Goal: Task Accomplishment & Management: Manage account settings

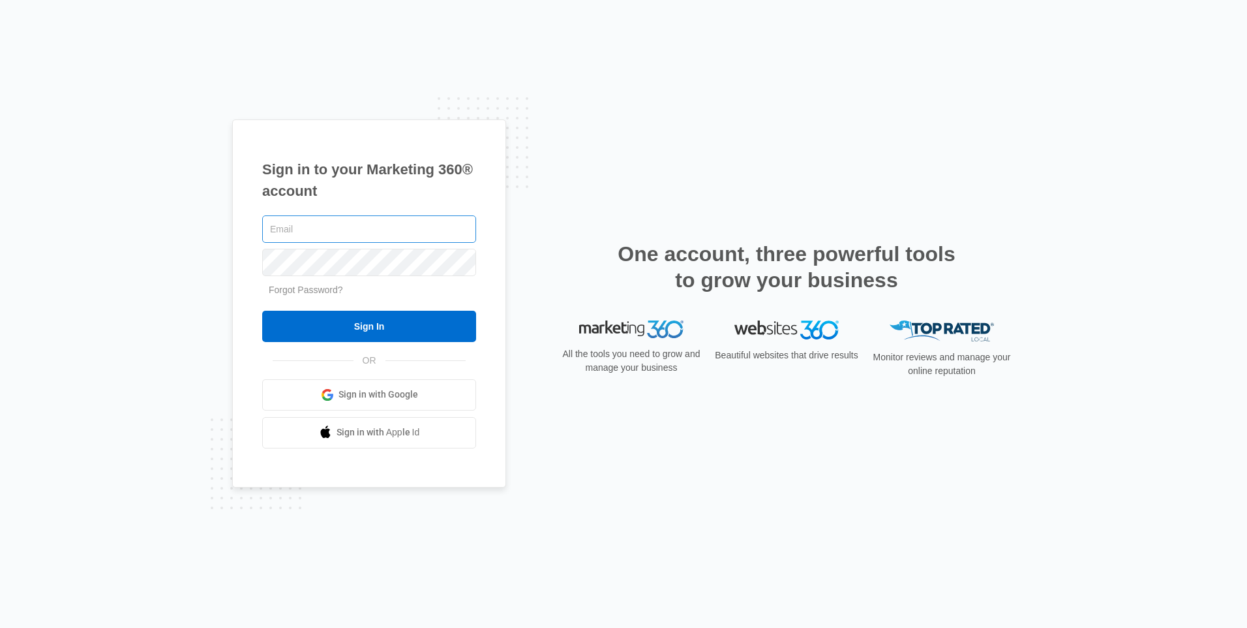
click at [297, 225] on input "text" at bounding box center [369, 228] width 214 height 27
type input "[PERSON_NAME][EMAIL_ADDRESS][PERSON_NAME][DOMAIN_NAME]"
click at [262, 311] on input "Sign In" at bounding box center [369, 326] width 214 height 31
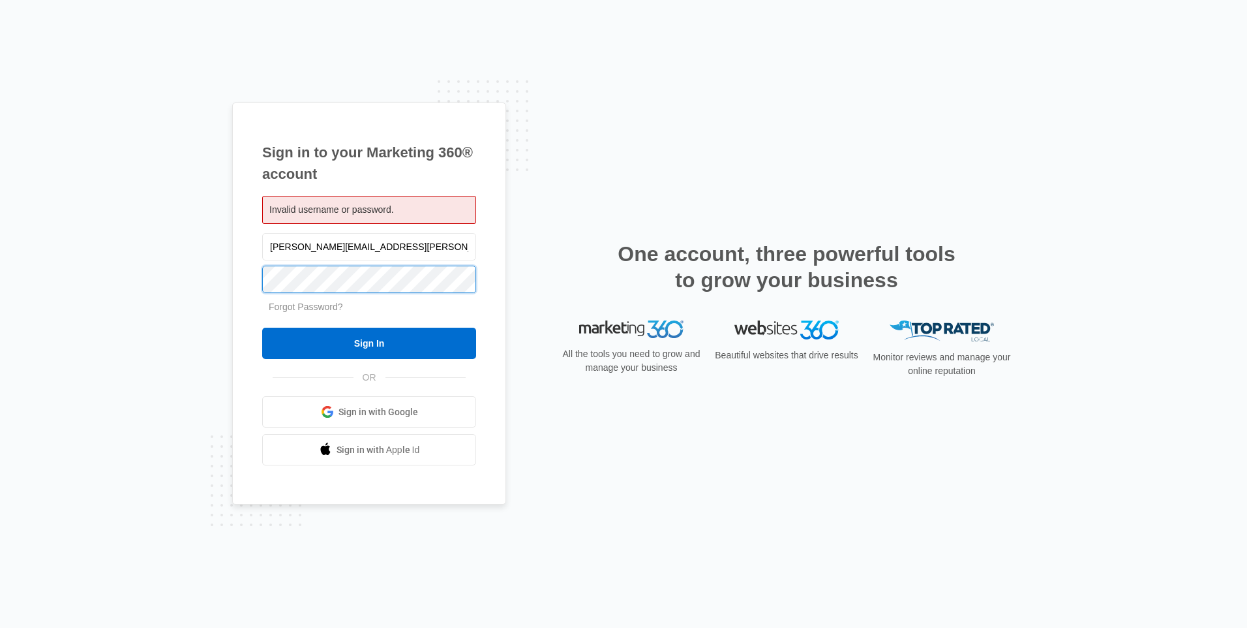
click at [262, 328] on input "Sign In" at bounding box center [369, 343] width 214 height 31
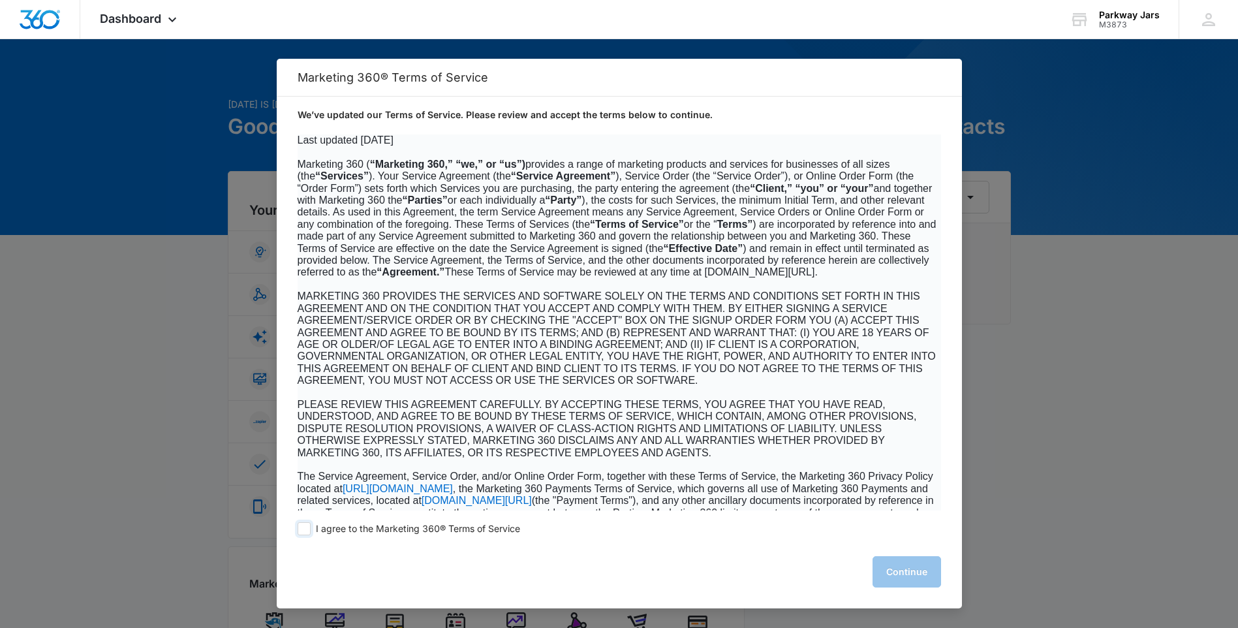
click at [307, 528] on span at bounding box center [304, 528] width 13 height 13
click at [307, 528] on input "I agree to the Marketing 360® Terms of Service" at bounding box center [304, 528] width 13 height 13
checkbox input "true"
click at [906, 577] on button "Continue" at bounding box center [906, 571] width 69 height 31
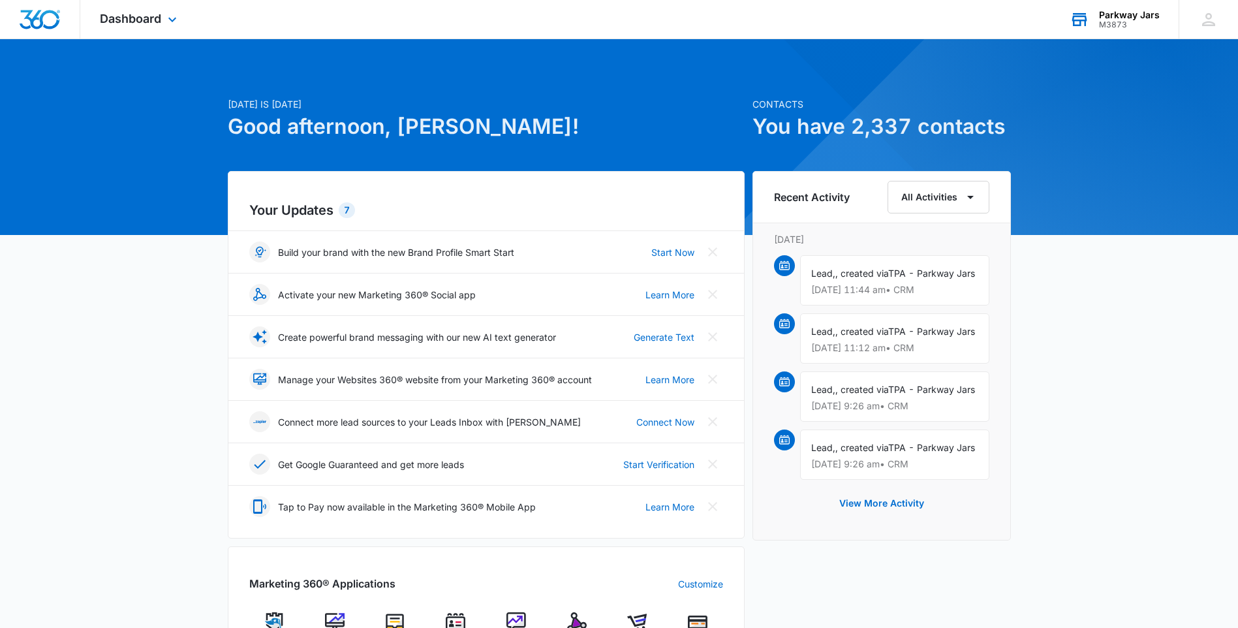
click at [1140, 15] on div "Parkway Jars" at bounding box center [1129, 15] width 61 height 10
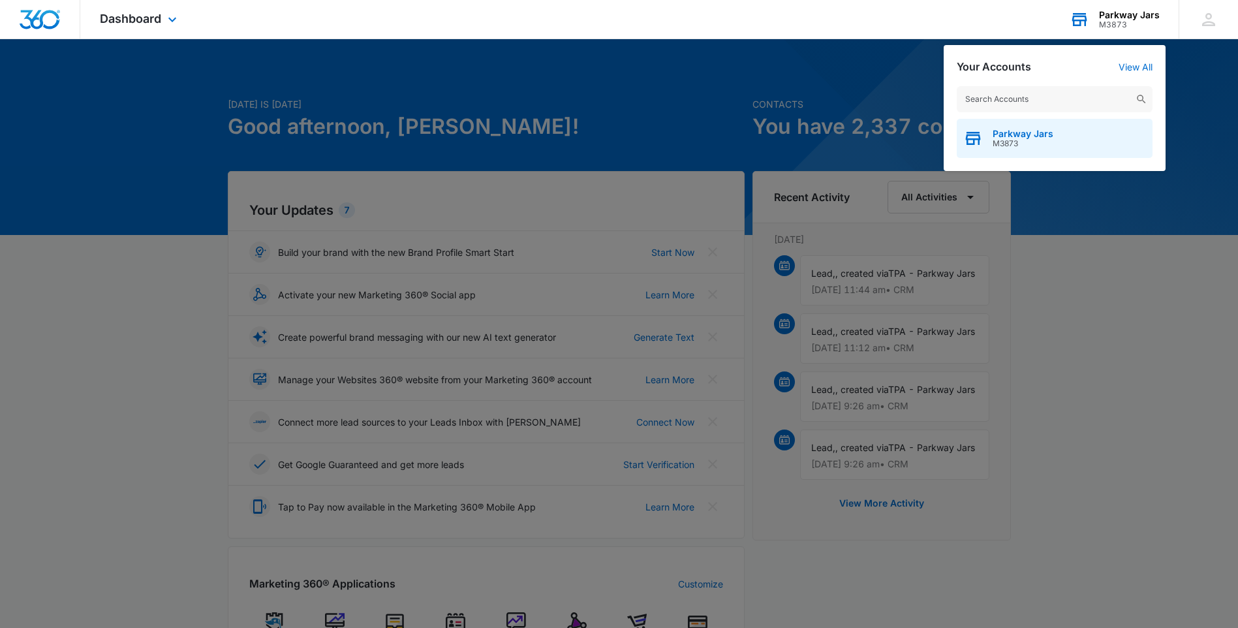
click at [1003, 146] on span "M3873" at bounding box center [1022, 143] width 61 height 9
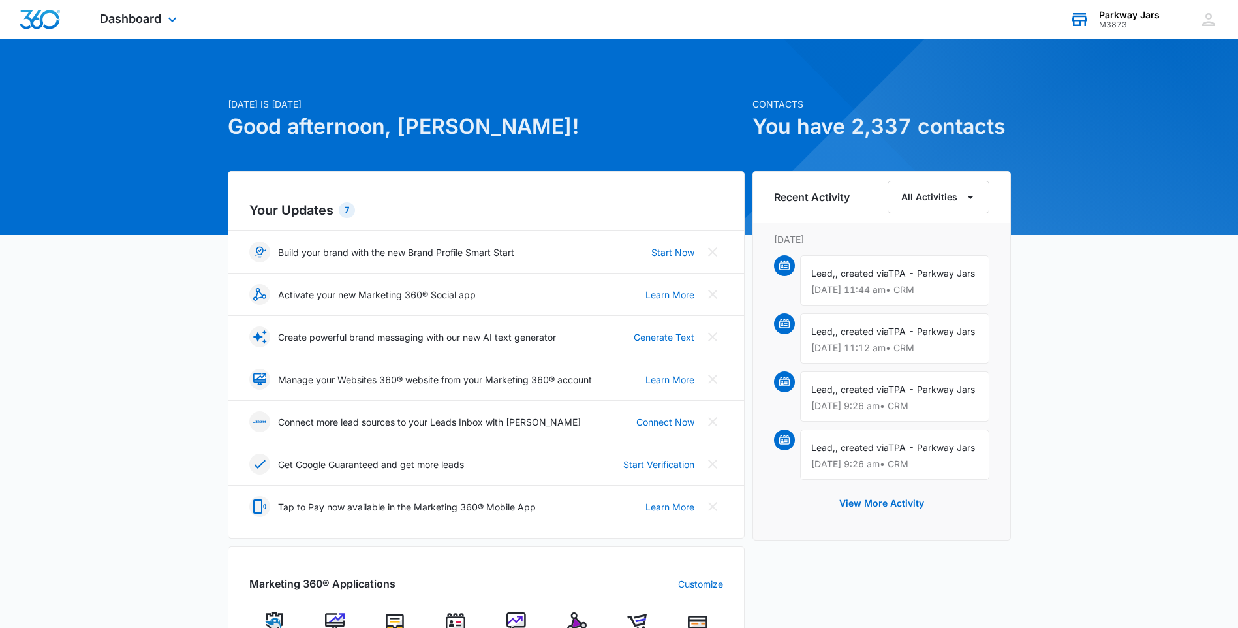
click at [1111, 435] on div "Today is Tuesday, October 14th Good afternoon, Kirstin! Contacts You have 2,337…" at bounding box center [619, 607] width 1238 height 1105
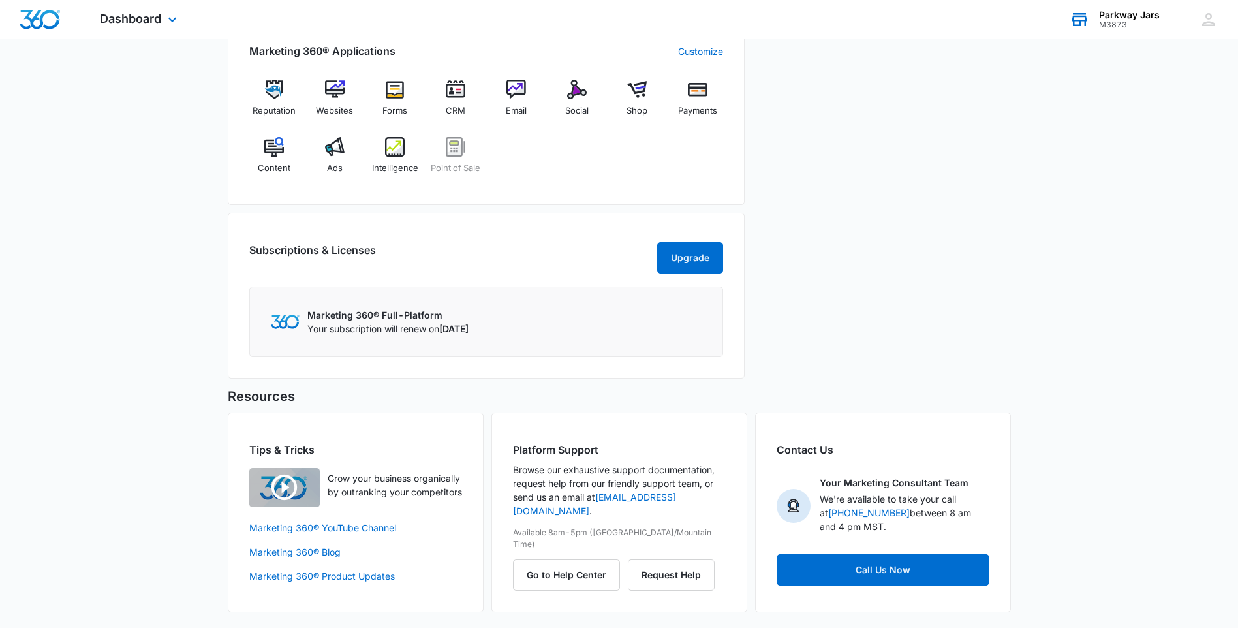
scroll to position [23, 0]
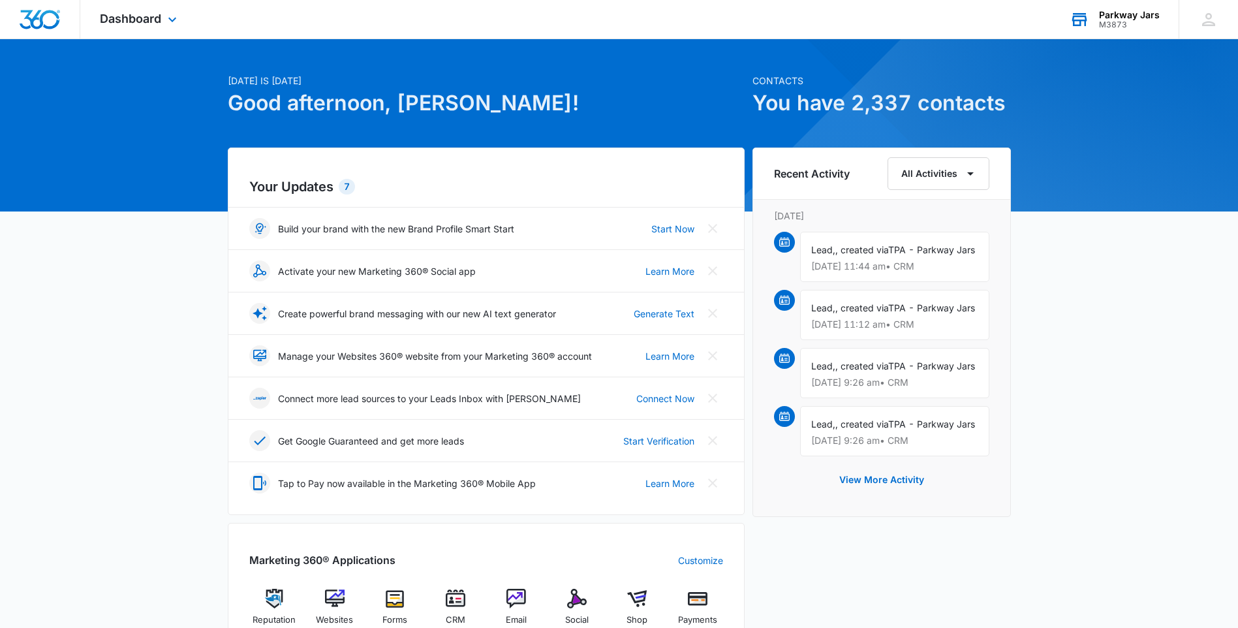
click at [1144, 10] on div "Parkway Jars" at bounding box center [1129, 15] width 61 height 10
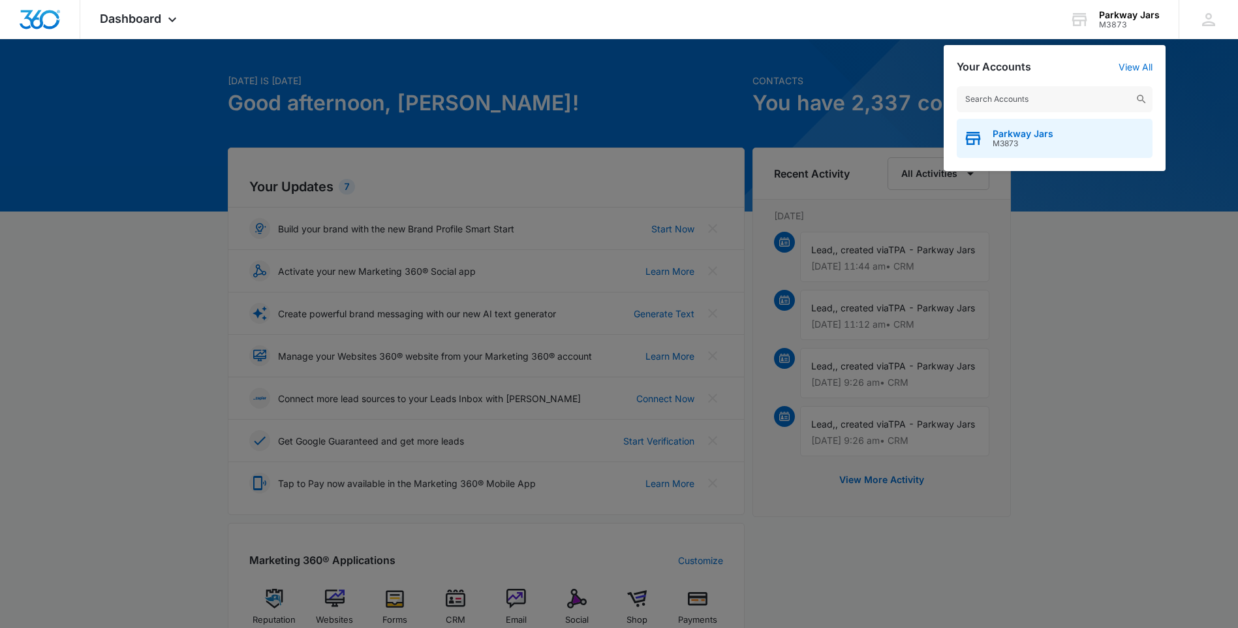
click at [1033, 133] on span "Parkway Jars" at bounding box center [1022, 134] width 61 height 10
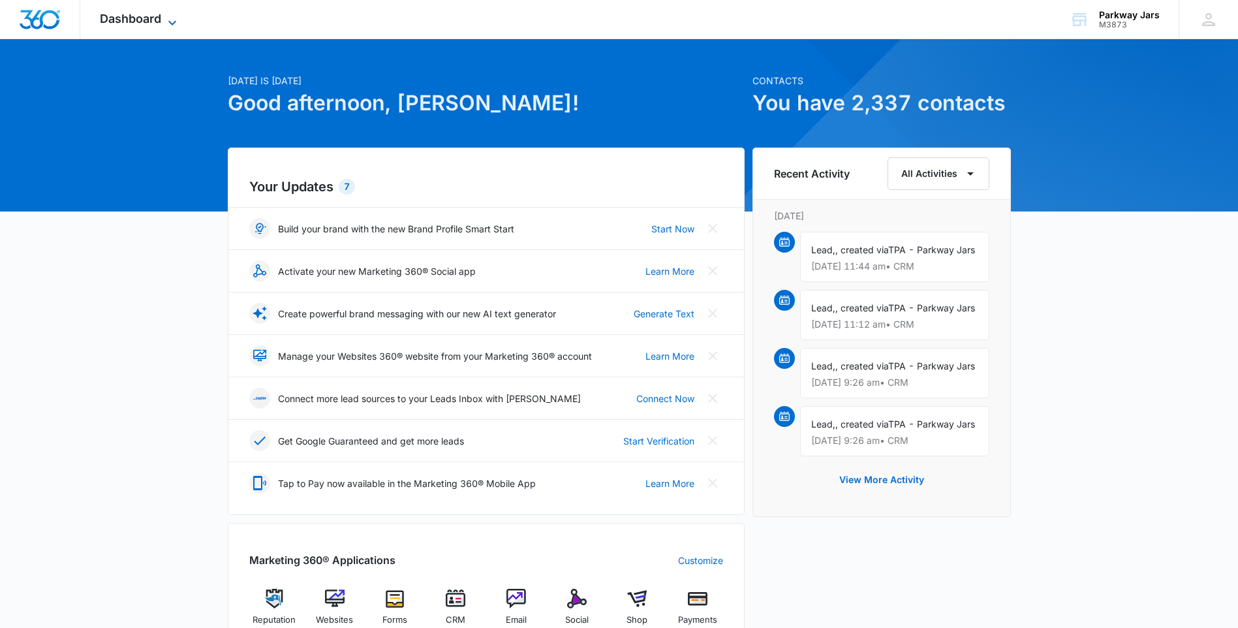
click at [123, 18] on span "Dashboard" at bounding box center [130, 19] width 61 height 14
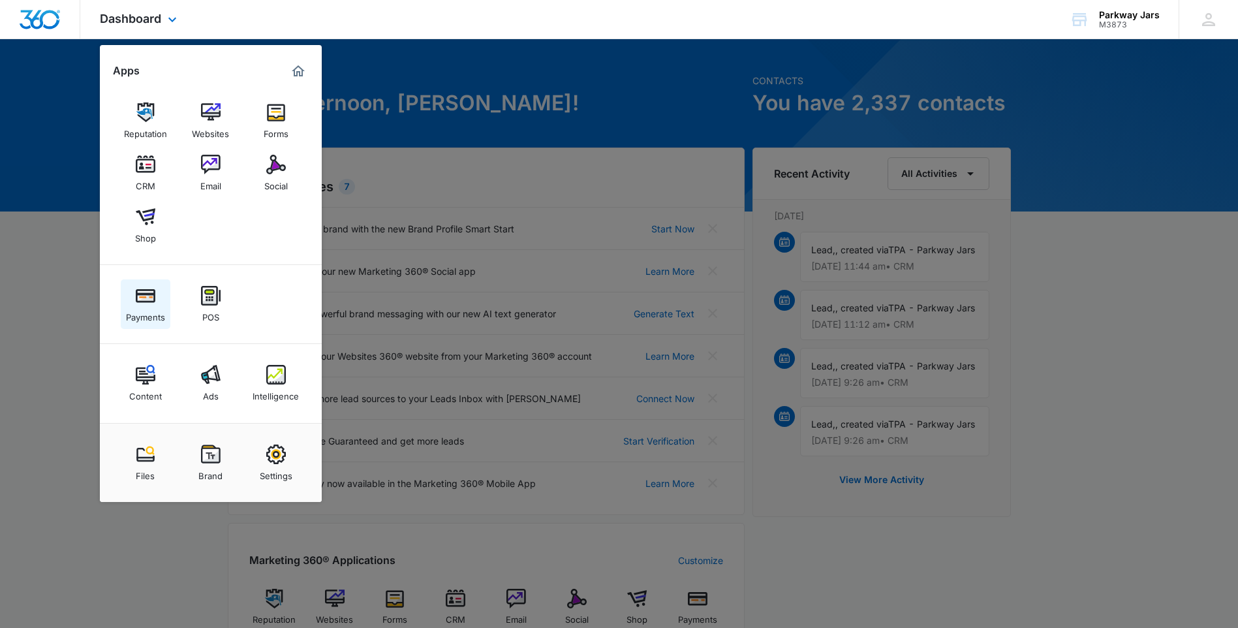
click at [151, 311] on div "Payments" at bounding box center [145, 313] width 39 height 17
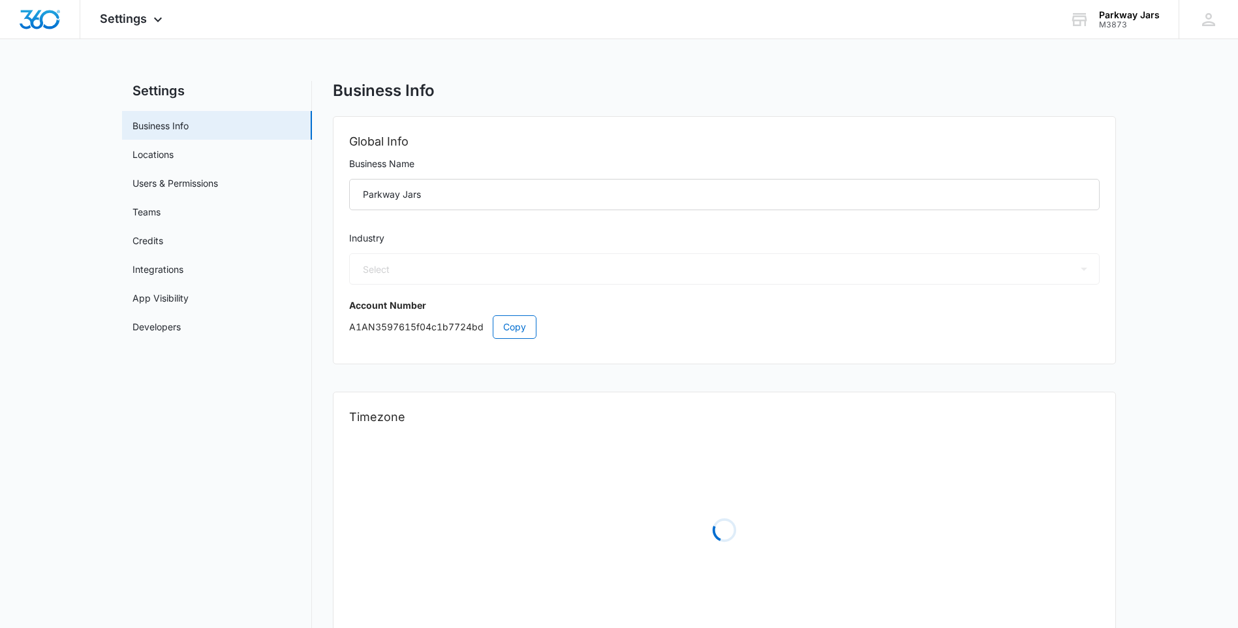
select select "33"
select select "US"
select select "America/Denver"
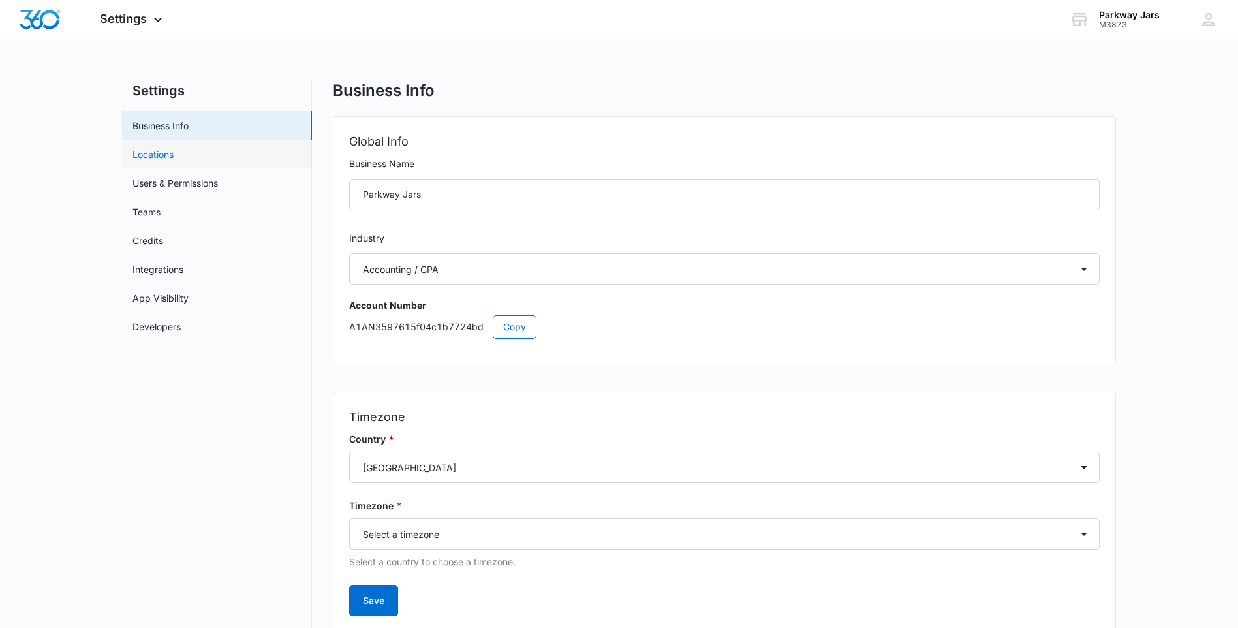
click at [162, 158] on link "Locations" at bounding box center [152, 154] width 41 height 14
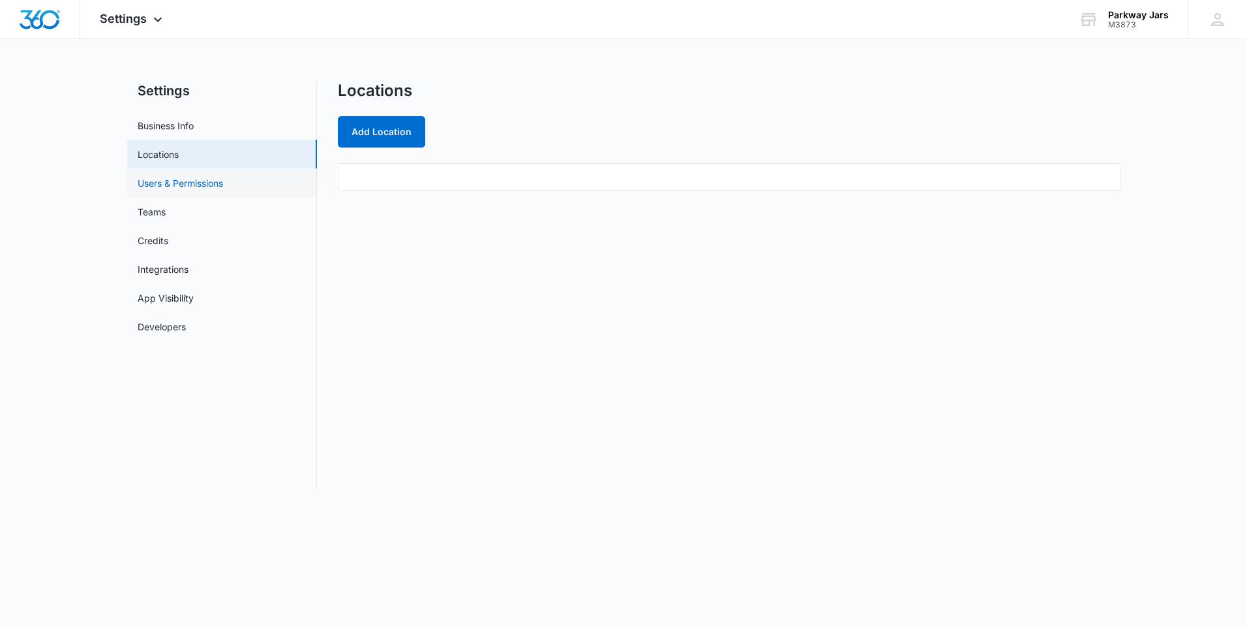
click at [160, 187] on link "Users & Permissions" at bounding box center [180, 183] width 85 height 14
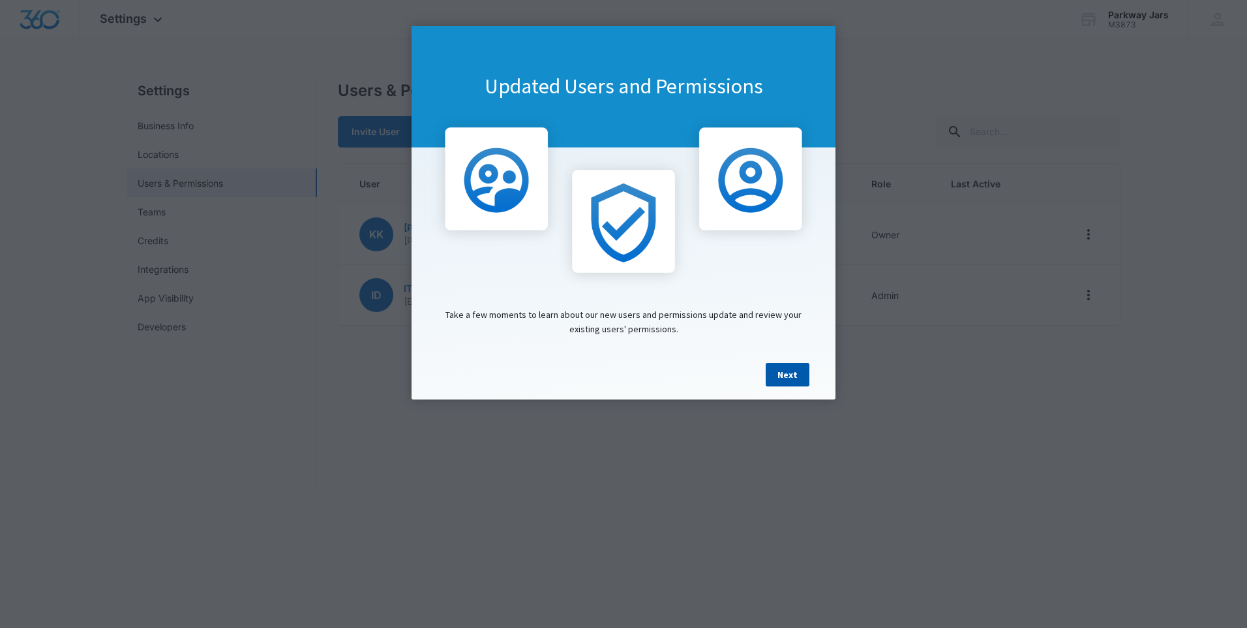
click at [793, 381] on link "Next" at bounding box center [788, 374] width 44 height 23
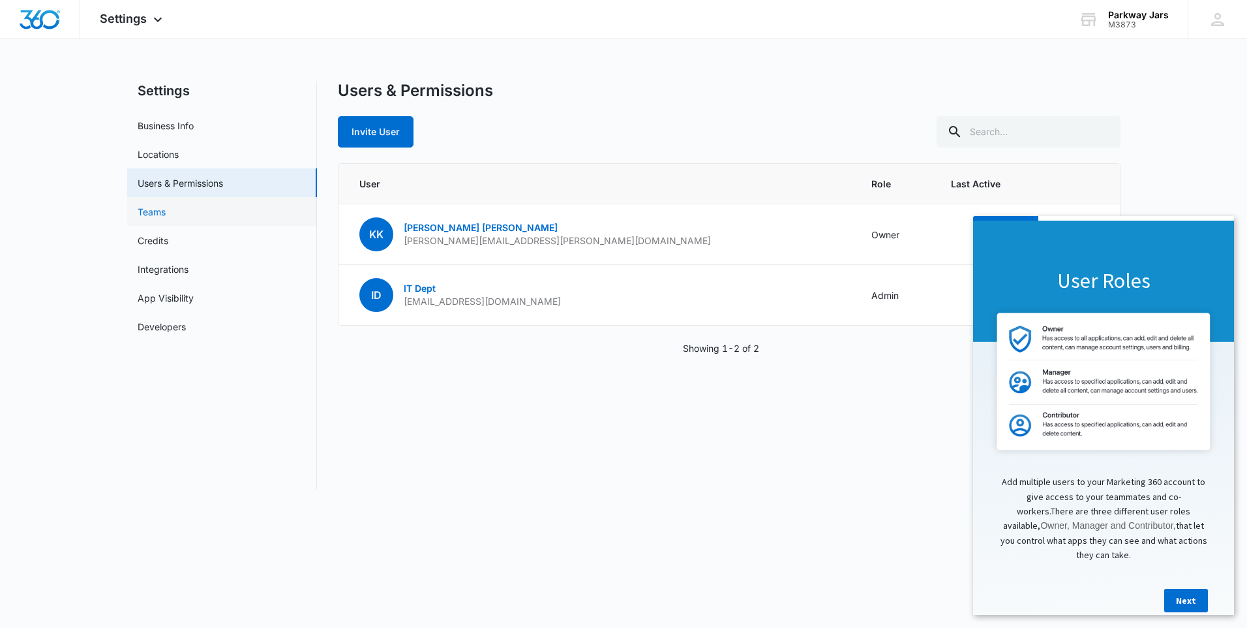
click at [147, 216] on link "Teams" at bounding box center [152, 212] width 28 height 14
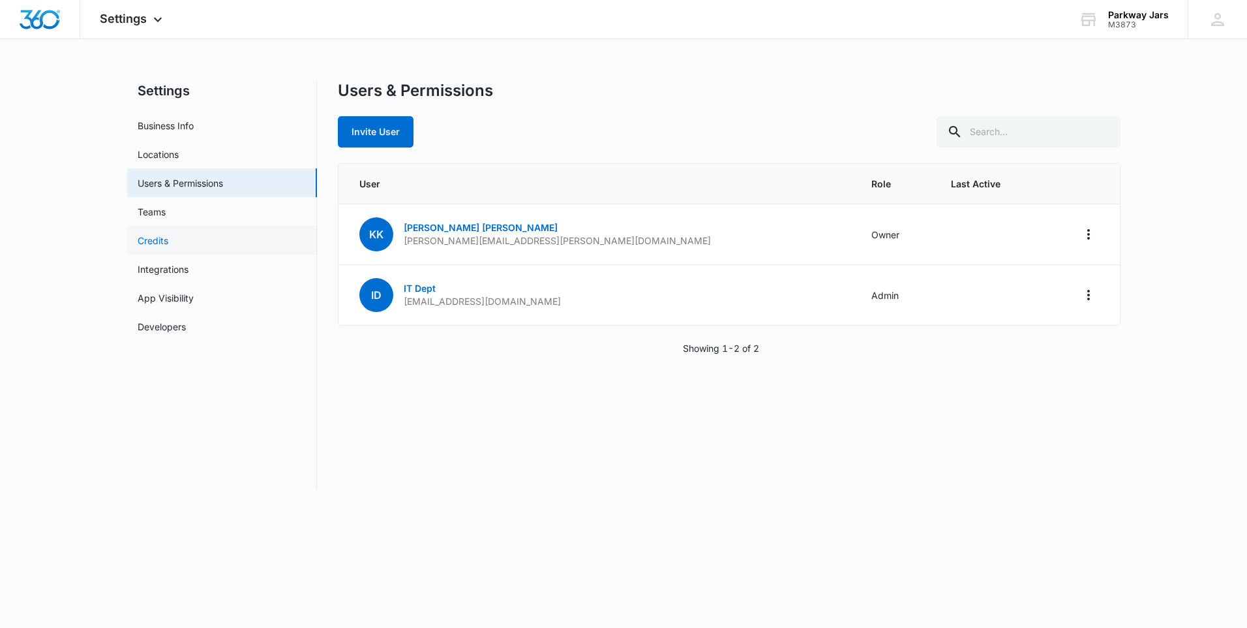
click at [166, 243] on link "Credits" at bounding box center [153, 241] width 31 height 14
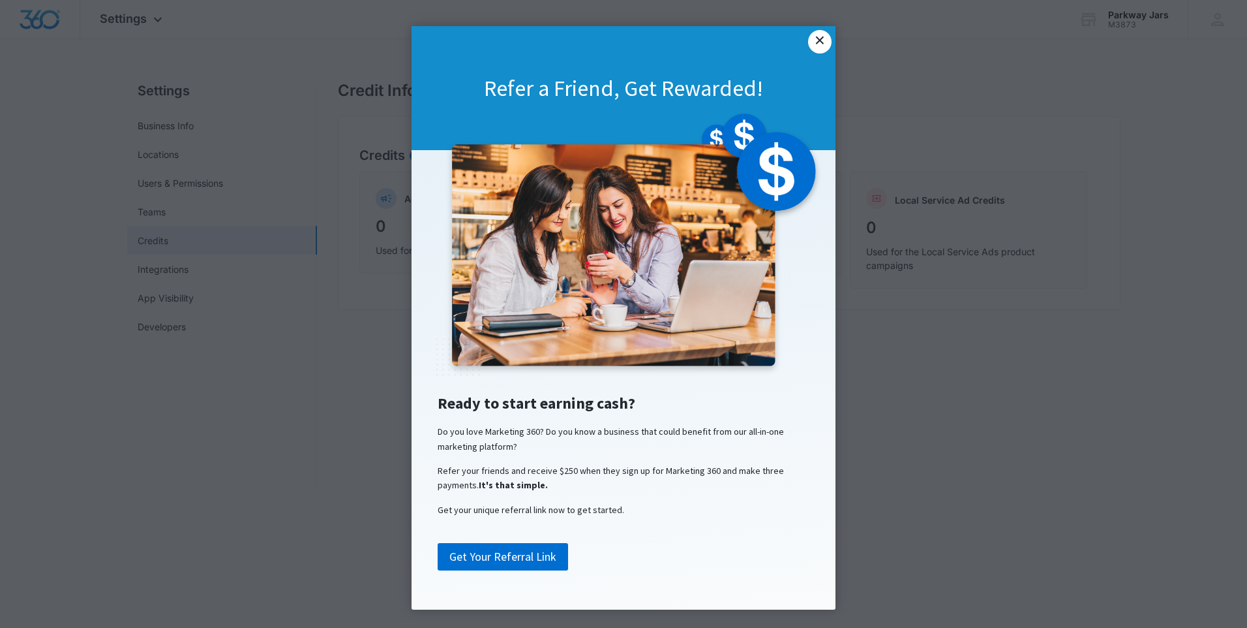
click at [817, 40] on link "×" at bounding box center [819, 41] width 23 height 23
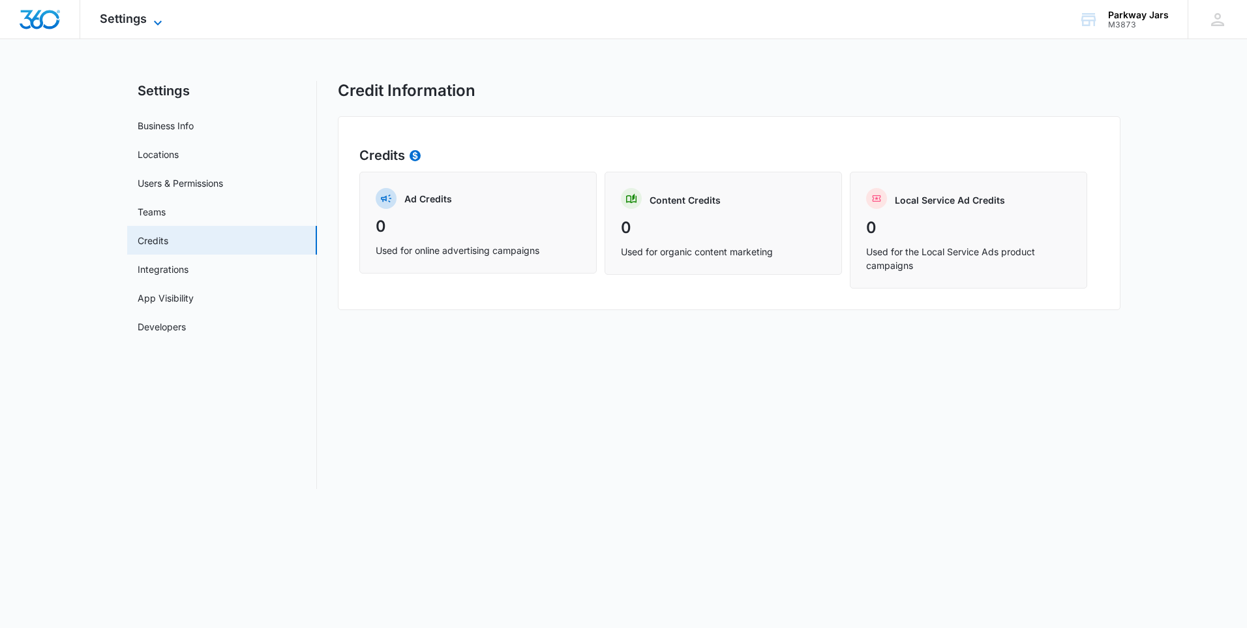
click at [123, 22] on span "Settings" at bounding box center [123, 19] width 47 height 14
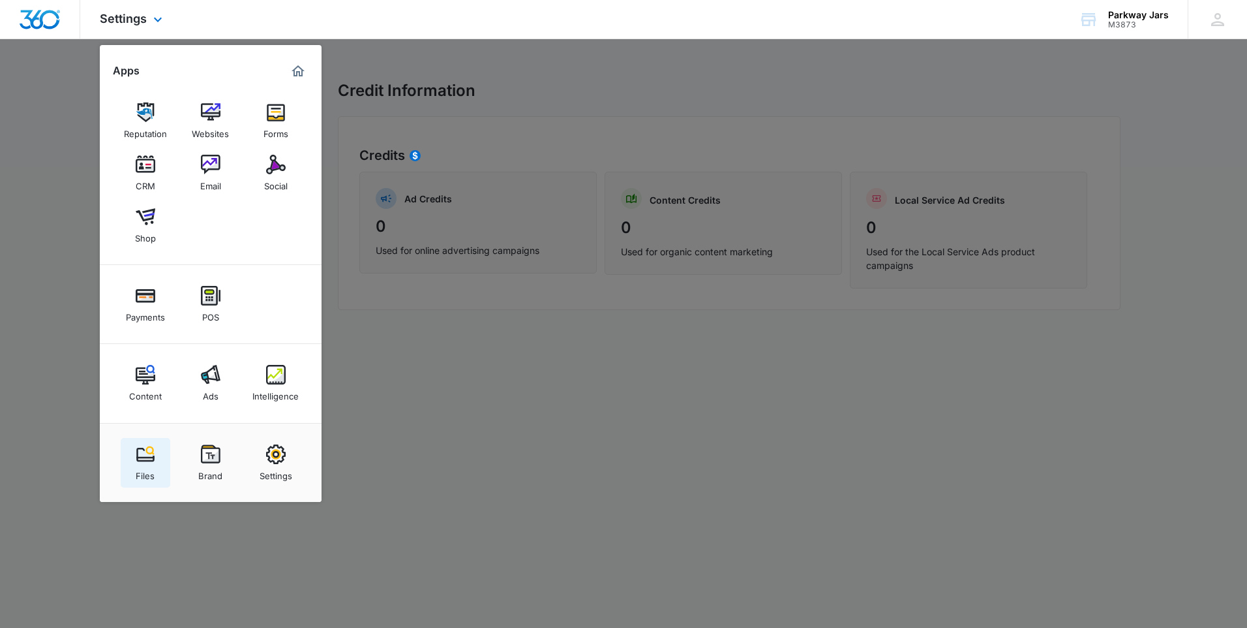
click at [154, 459] on img at bounding box center [146, 454] width 20 height 20
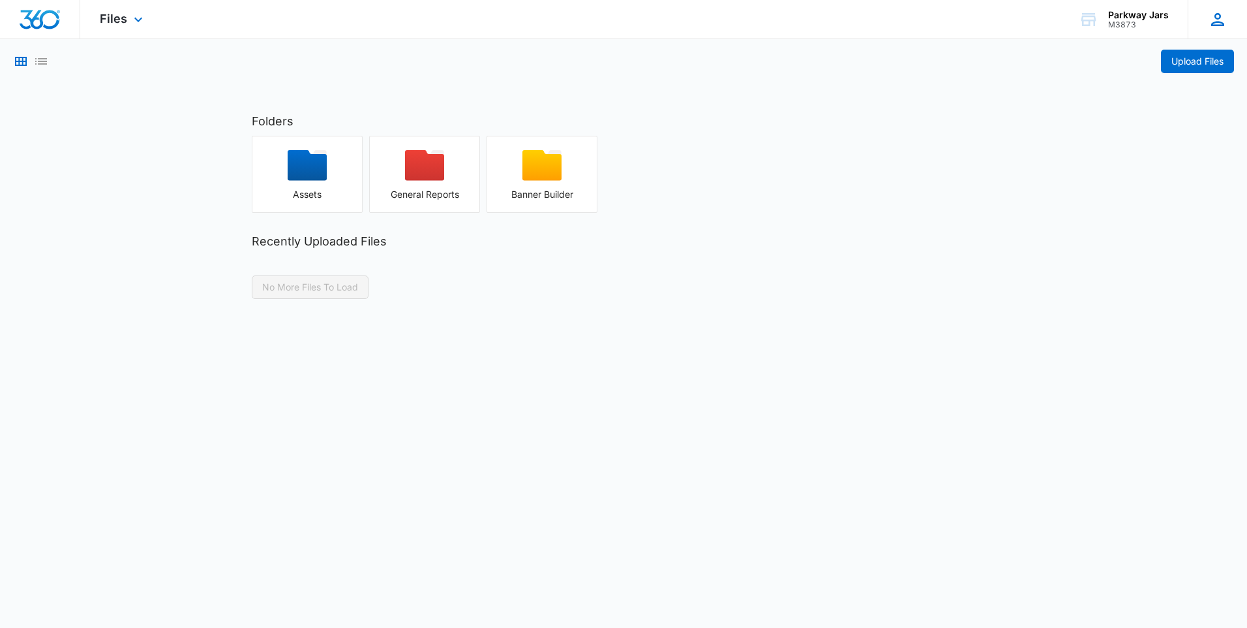
click at [1215, 23] on icon at bounding box center [1218, 20] width 20 height 20
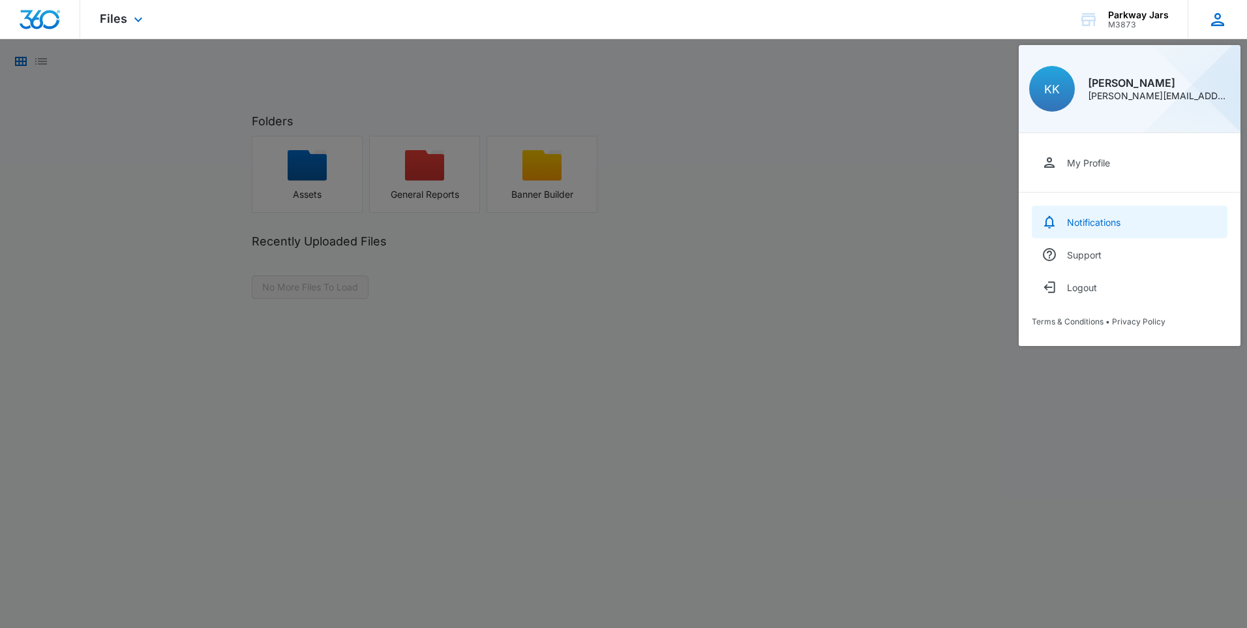
click at [1094, 222] on div "Notifications" at bounding box center [1093, 222] width 53 height 11
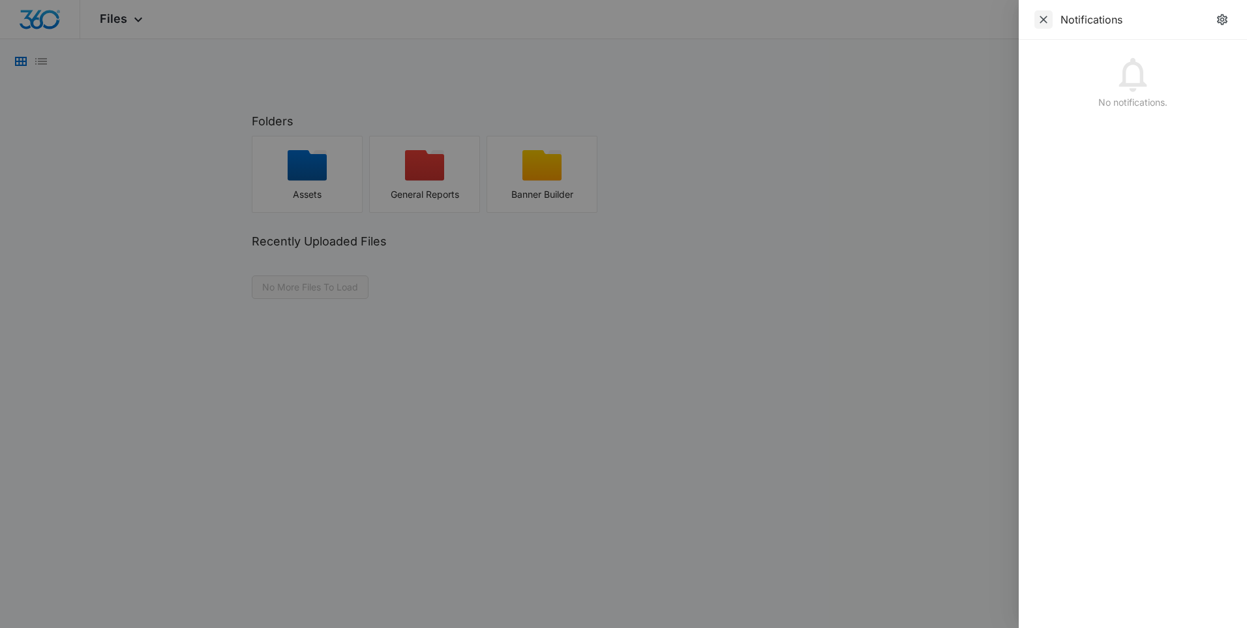
click at [1048, 17] on icon "Close" at bounding box center [1043, 19] width 13 height 13
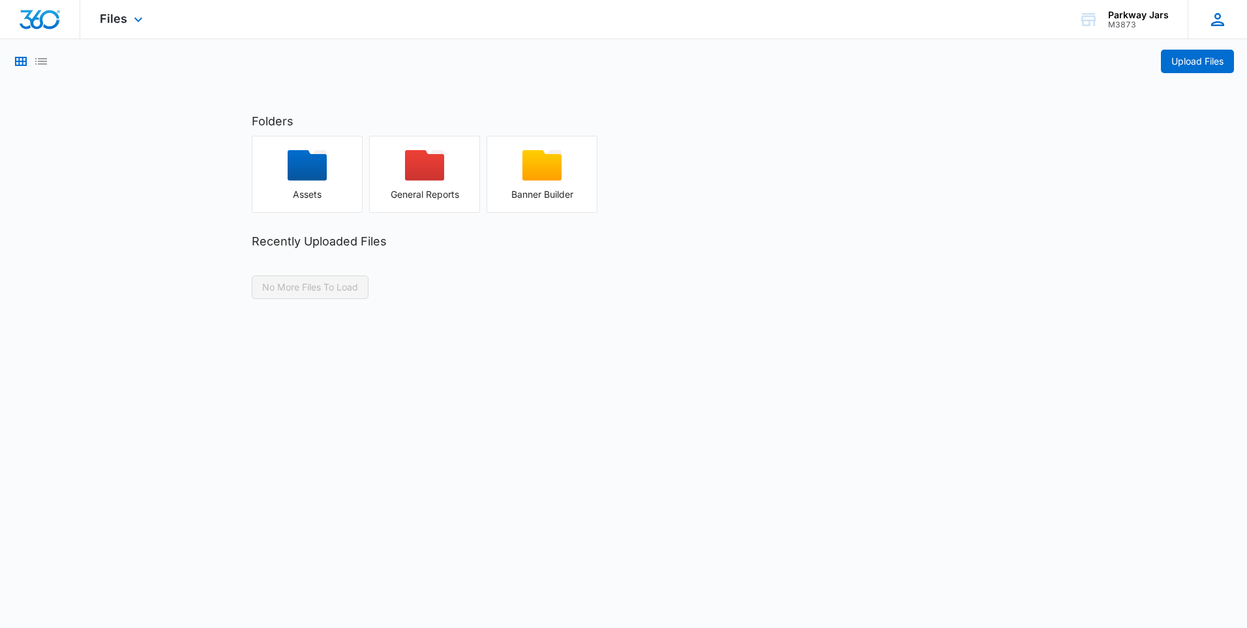
click at [1206, 12] on div "KK Kirstin Kelly kirstin.kelly@parkwayjars.com My Profile Notifications Support…" at bounding box center [1217, 19] width 59 height 38
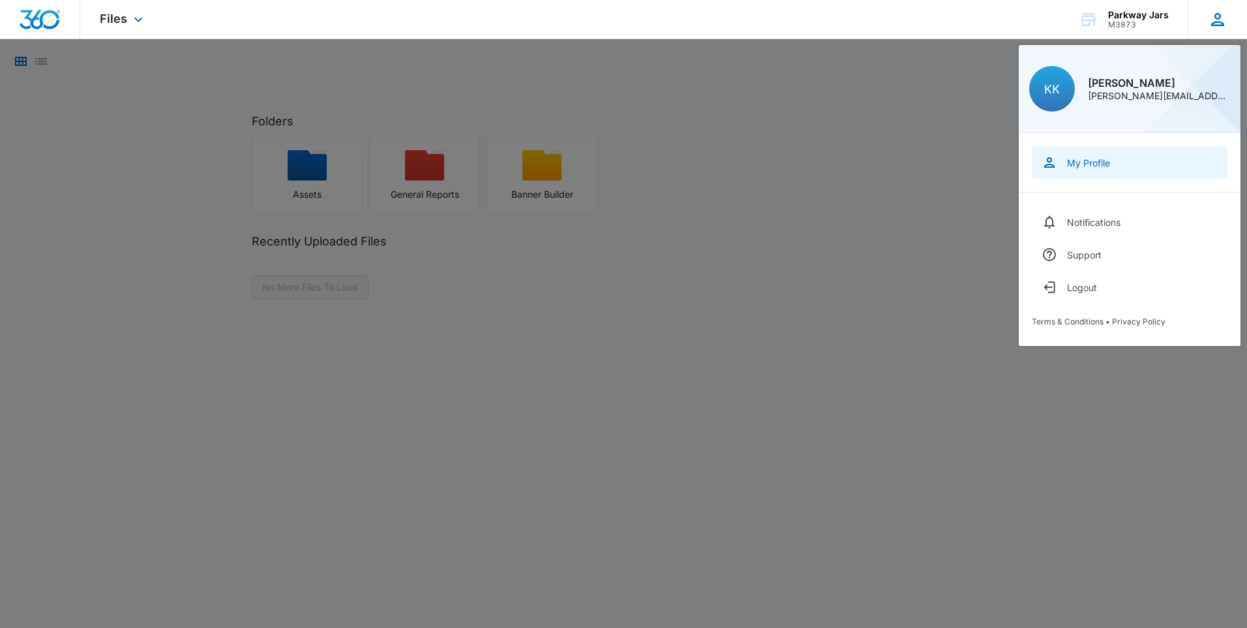
click at [1093, 166] on div "My Profile" at bounding box center [1088, 162] width 43 height 11
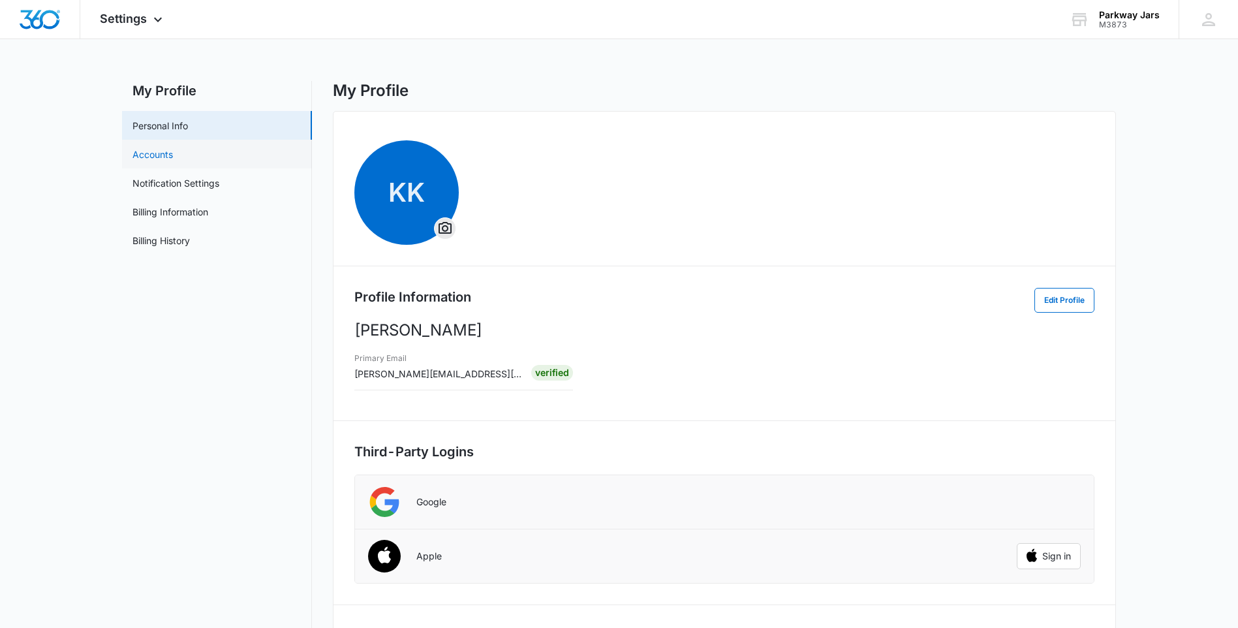
click at [162, 152] on link "Accounts" at bounding box center [152, 154] width 40 height 14
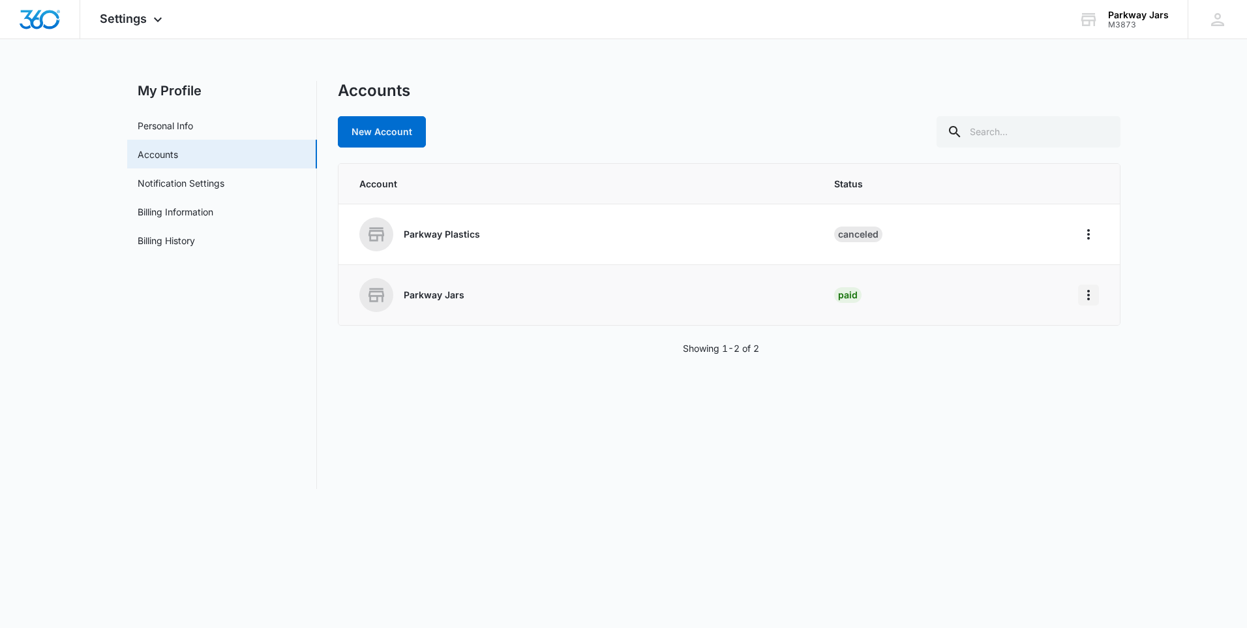
click at [1093, 297] on icon "Home" at bounding box center [1089, 295] width 16 height 16
click at [1107, 331] on div "Go to Dashboard" at bounding box center [1131, 331] width 72 height 9
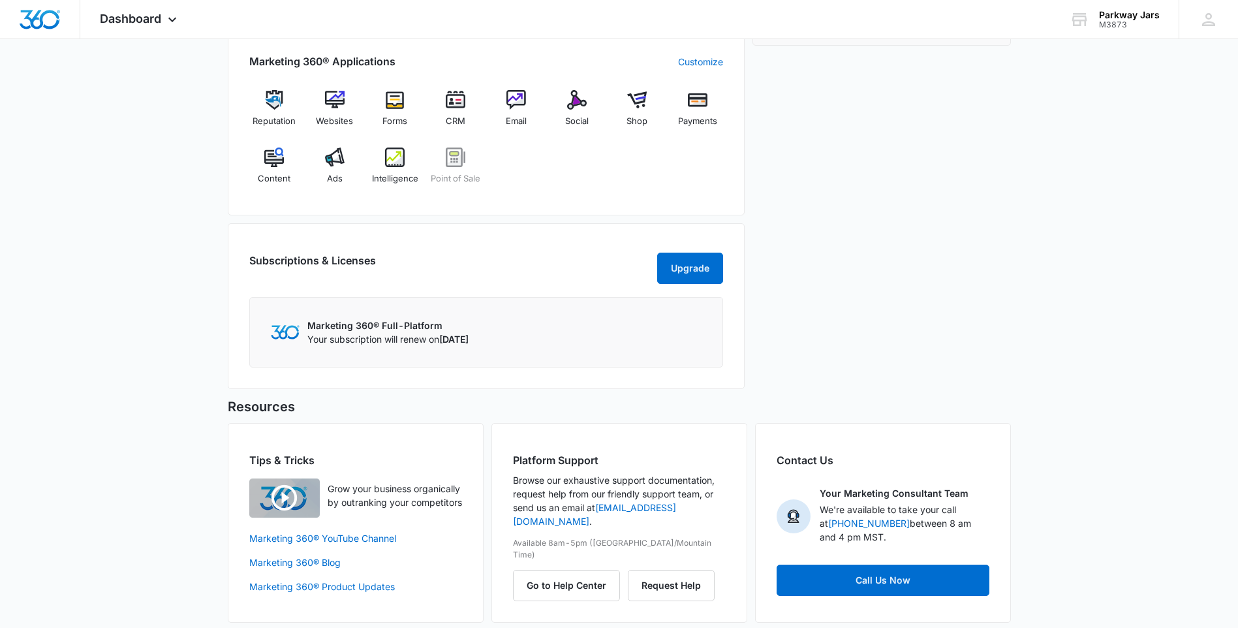
scroll to position [545, 0]
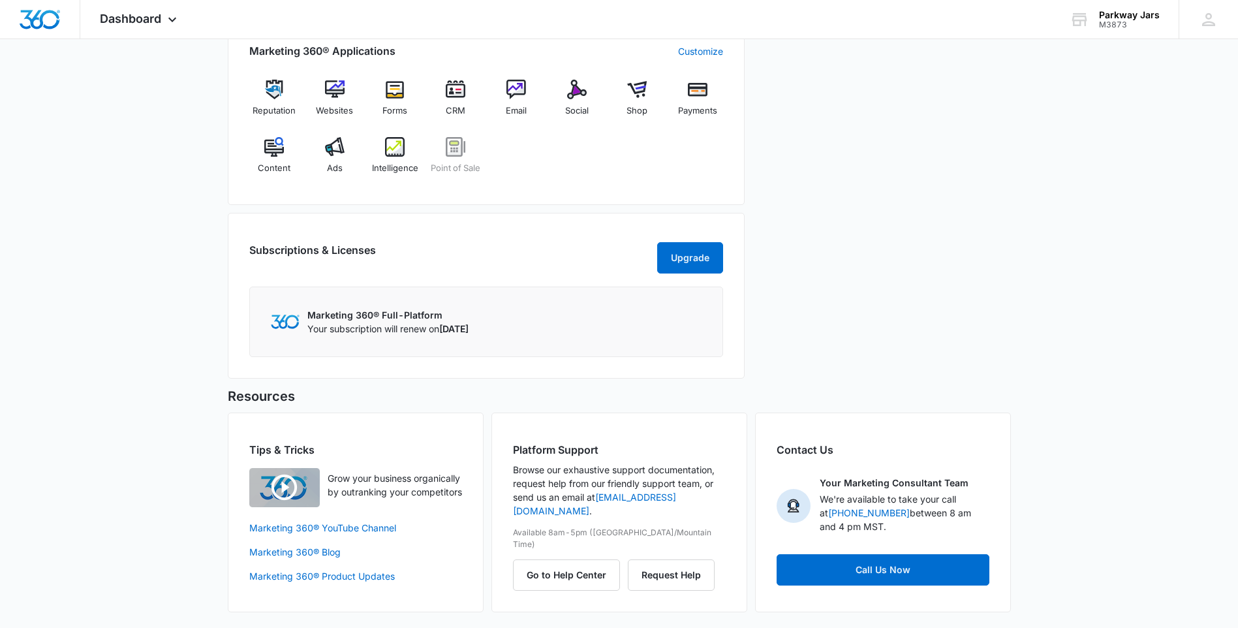
click at [367, 325] on p "Your subscription will renew on [DATE]" at bounding box center [387, 329] width 161 height 14
click at [274, 317] on img at bounding box center [285, 321] width 29 height 14
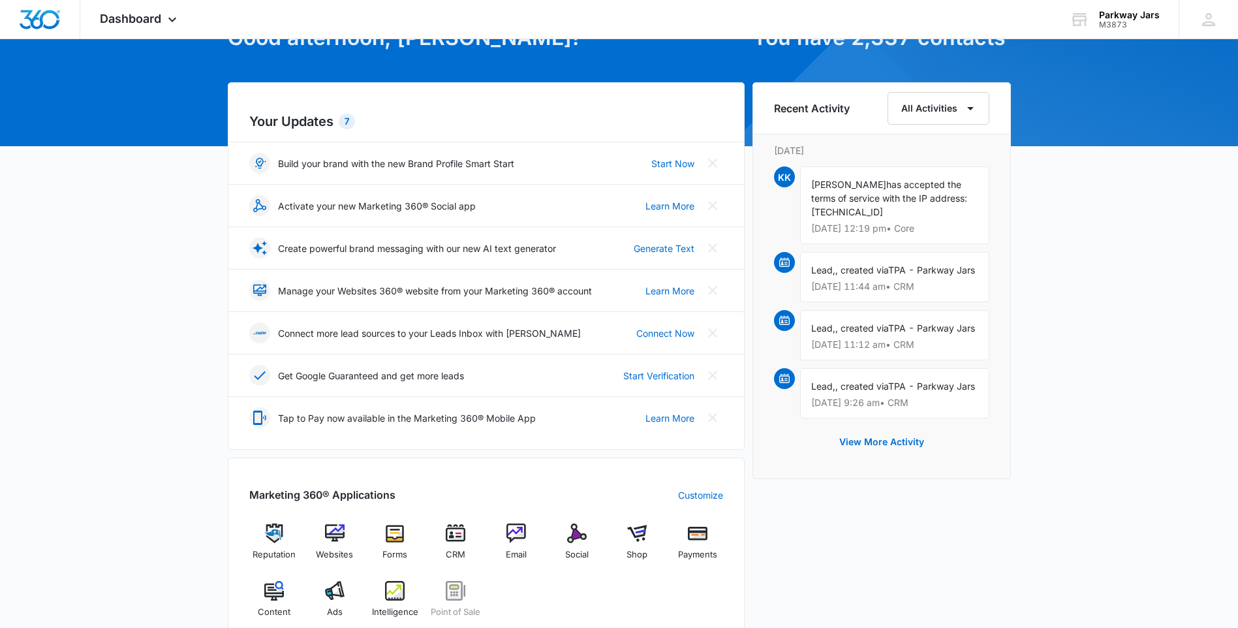
scroll to position [0, 0]
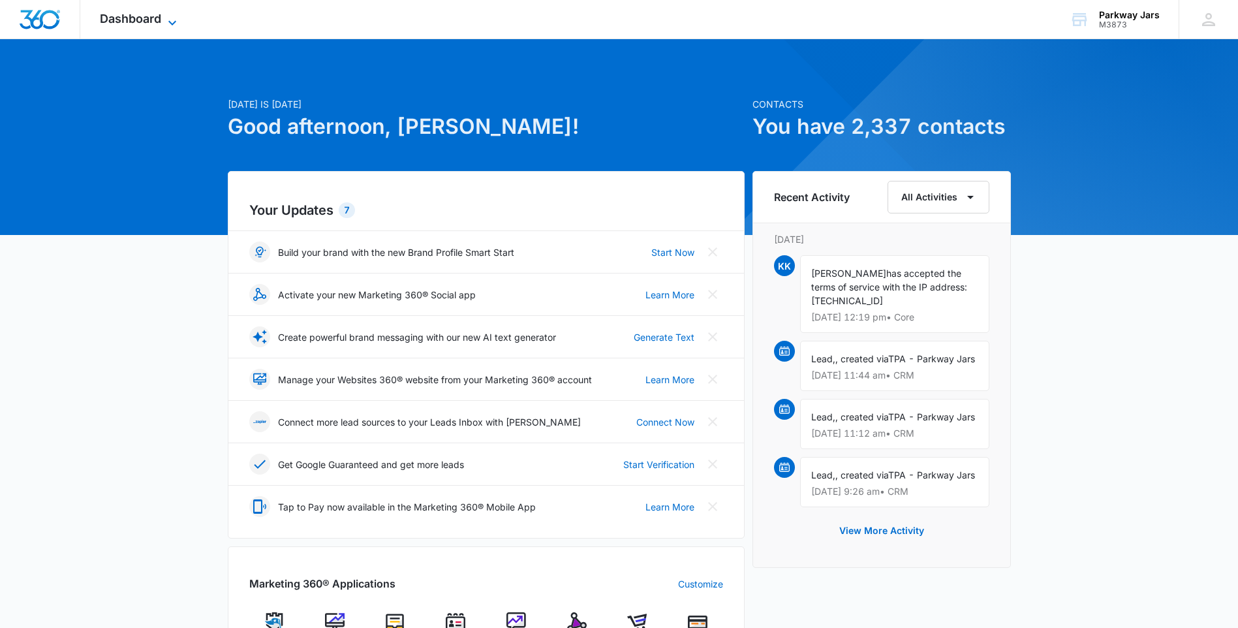
click at [123, 22] on span "Dashboard" at bounding box center [130, 19] width 61 height 14
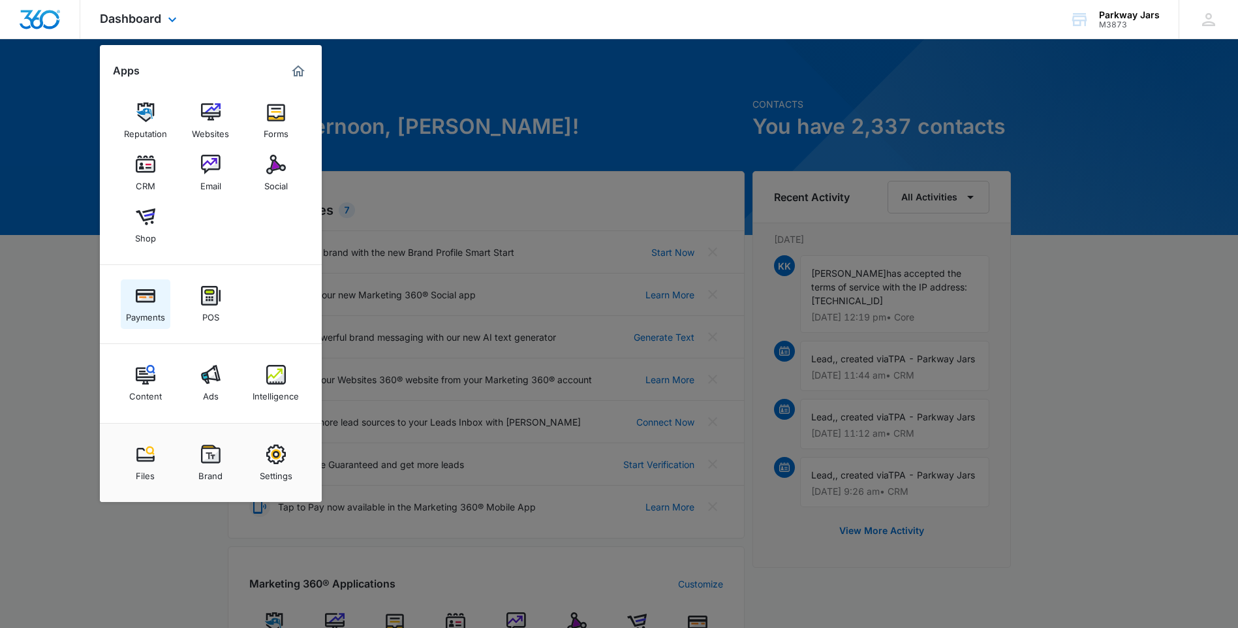
scroll to position [196, 0]
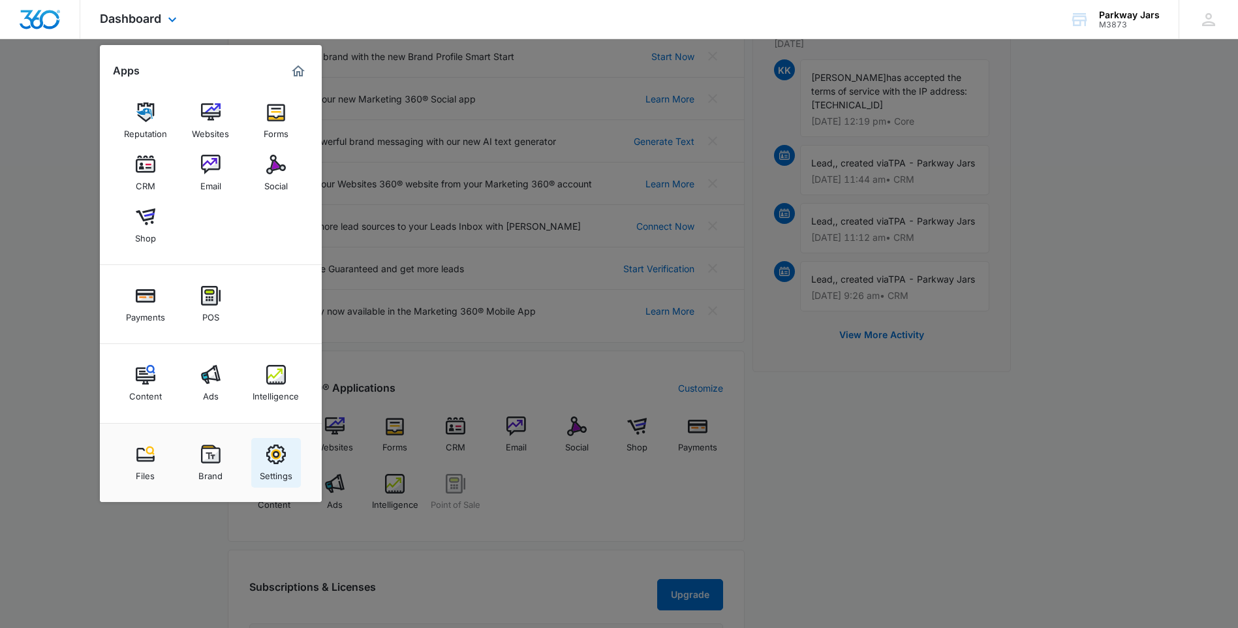
click at [281, 466] on div "Settings" at bounding box center [276, 472] width 33 height 17
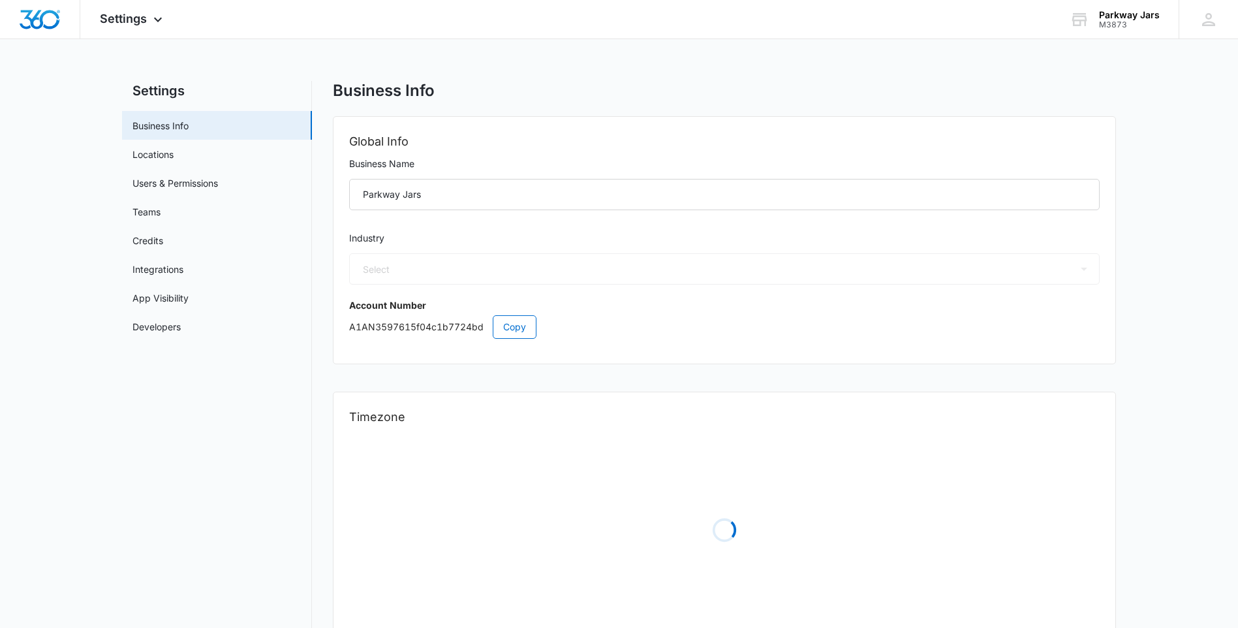
select select "33"
select select "US"
select select "America/[GEOGRAPHIC_DATA]"
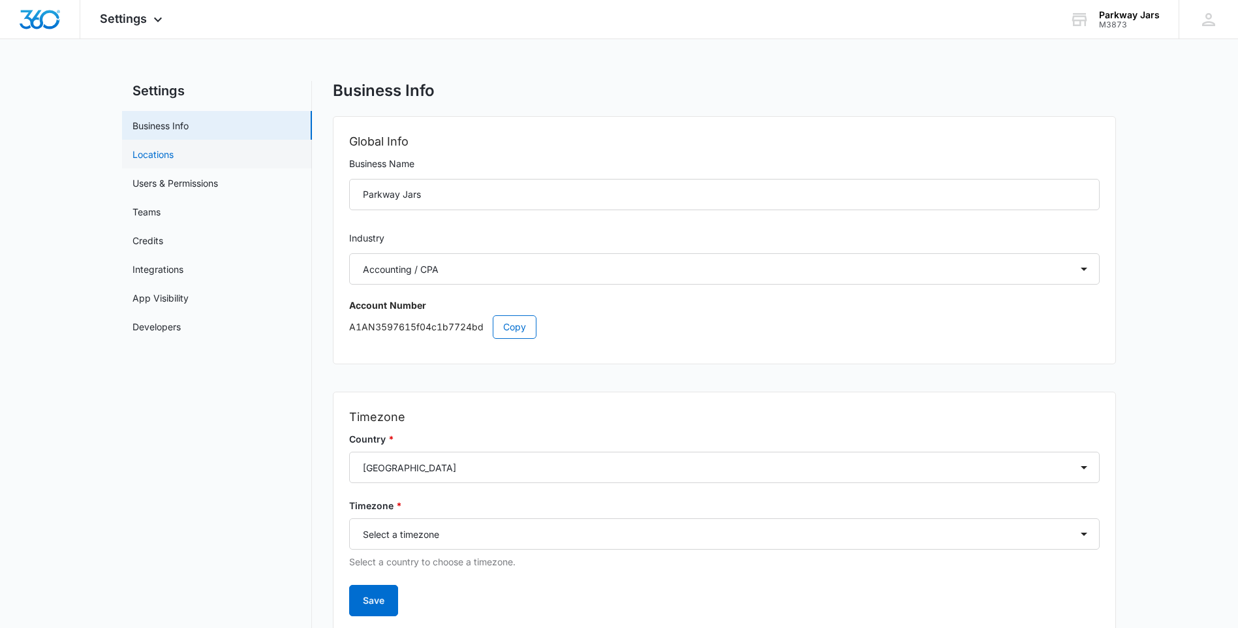
click at [151, 157] on link "Locations" at bounding box center [152, 154] width 41 height 14
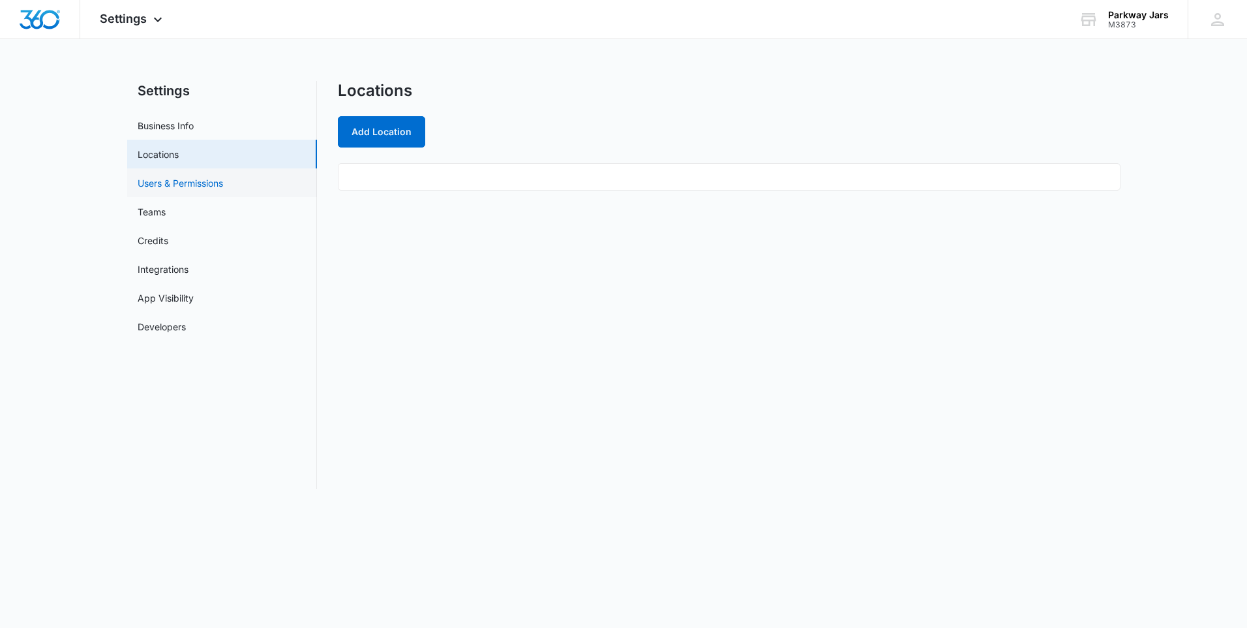
click at [174, 189] on link "Users & Permissions" at bounding box center [180, 183] width 85 height 14
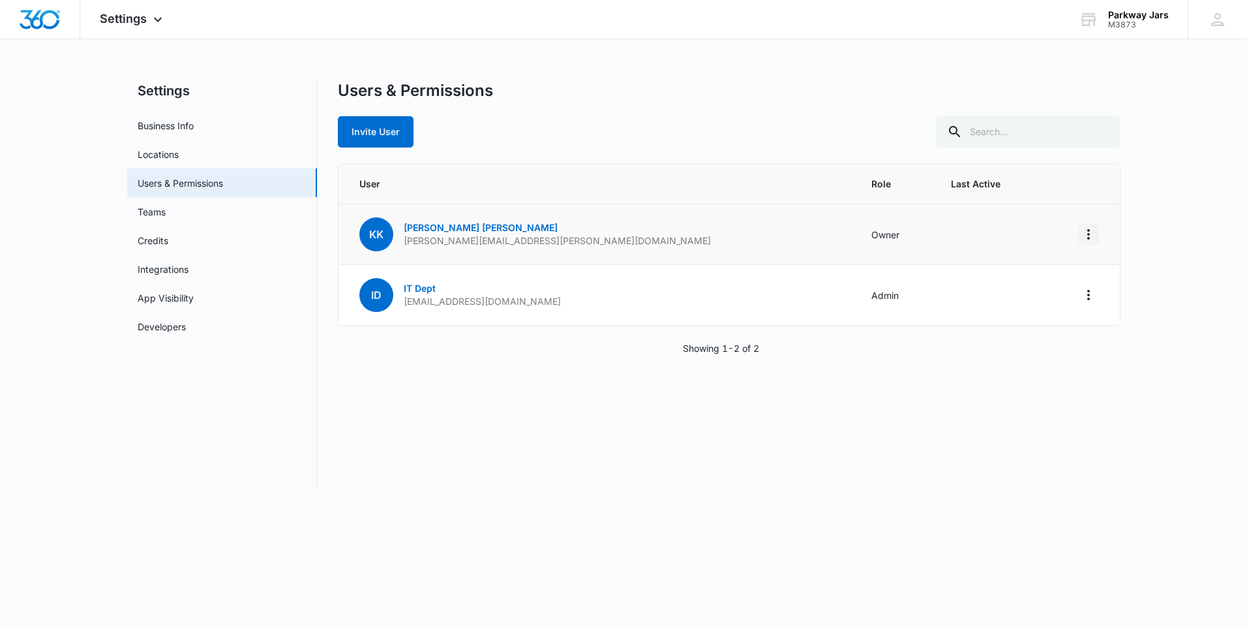
click at [1091, 231] on icon "Actions" at bounding box center [1089, 234] width 16 height 16
click at [499, 139] on div "Invite User" at bounding box center [729, 131] width 783 height 31
click at [149, 215] on link "Teams" at bounding box center [152, 212] width 28 height 14
click at [149, 243] on link "Credits" at bounding box center [153, 241] width 31 height 14
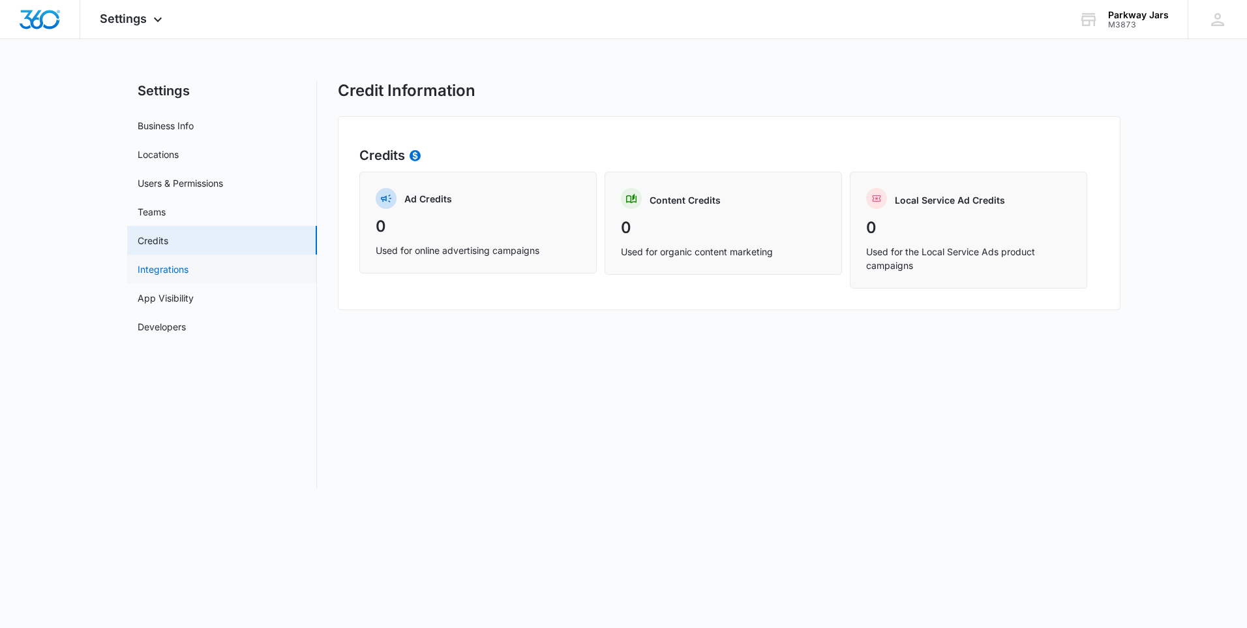
click at [152, 270] on link "Integrations" at bounding box center [163, 269] width 51 height 14
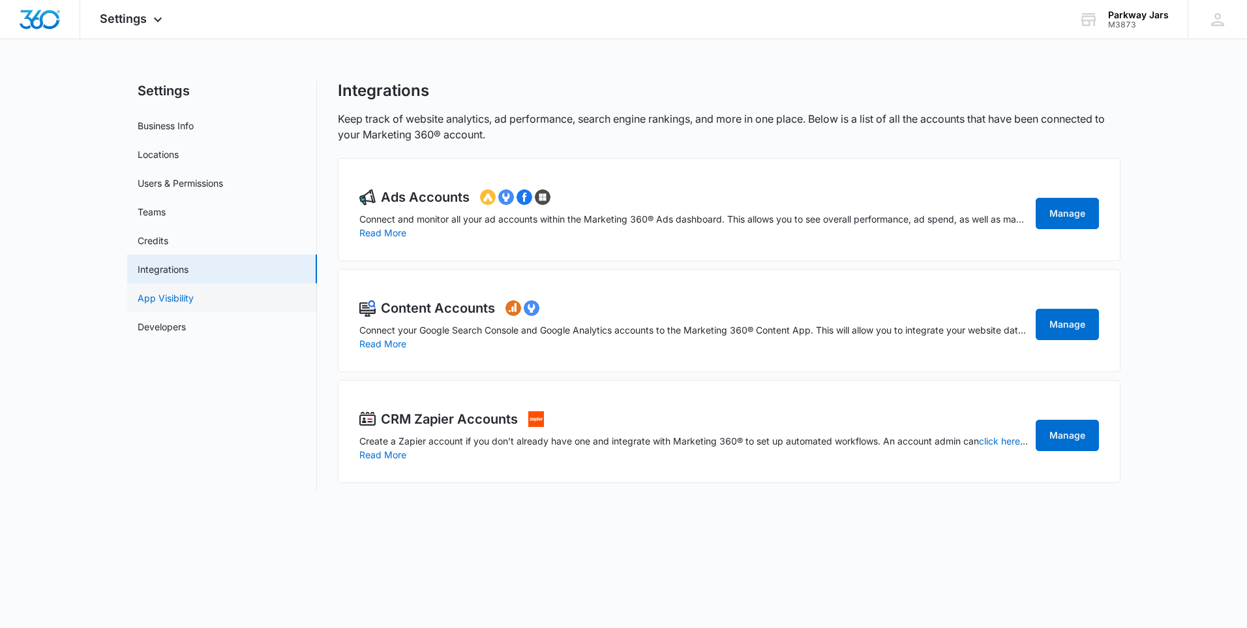
click at [151, 296] on link "App Visibility" at bounding box center [166, 298] width 56 height 14
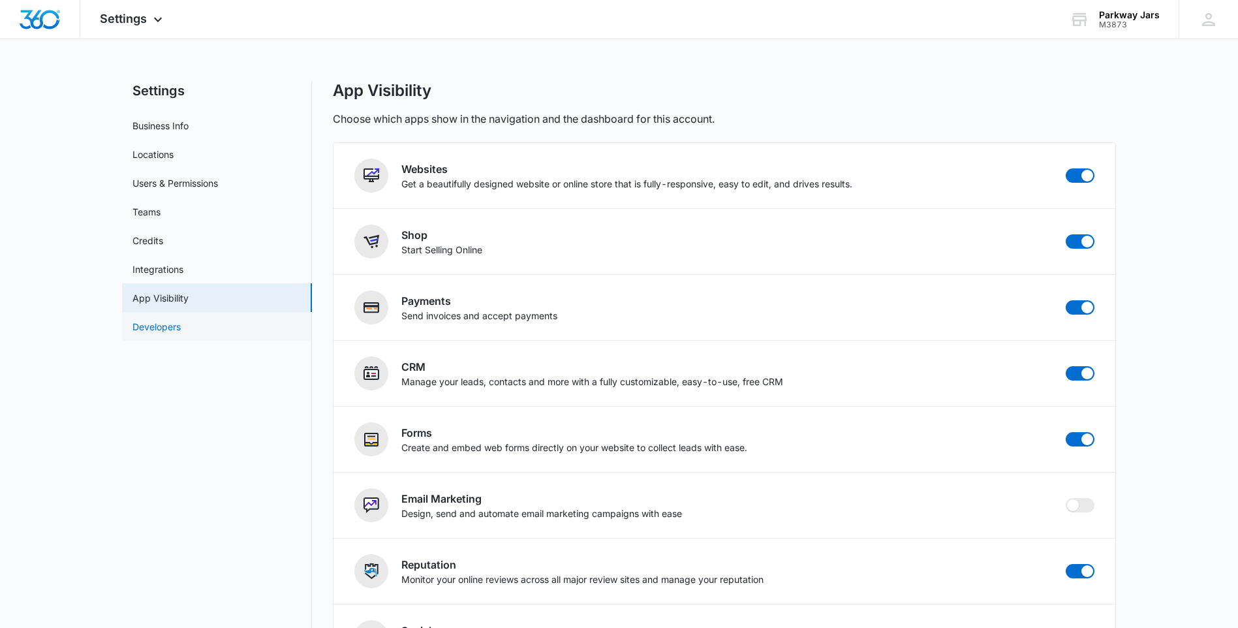
click at [150, 322] on link "Developers" at bounding box center [156, 327] width 48 height 14
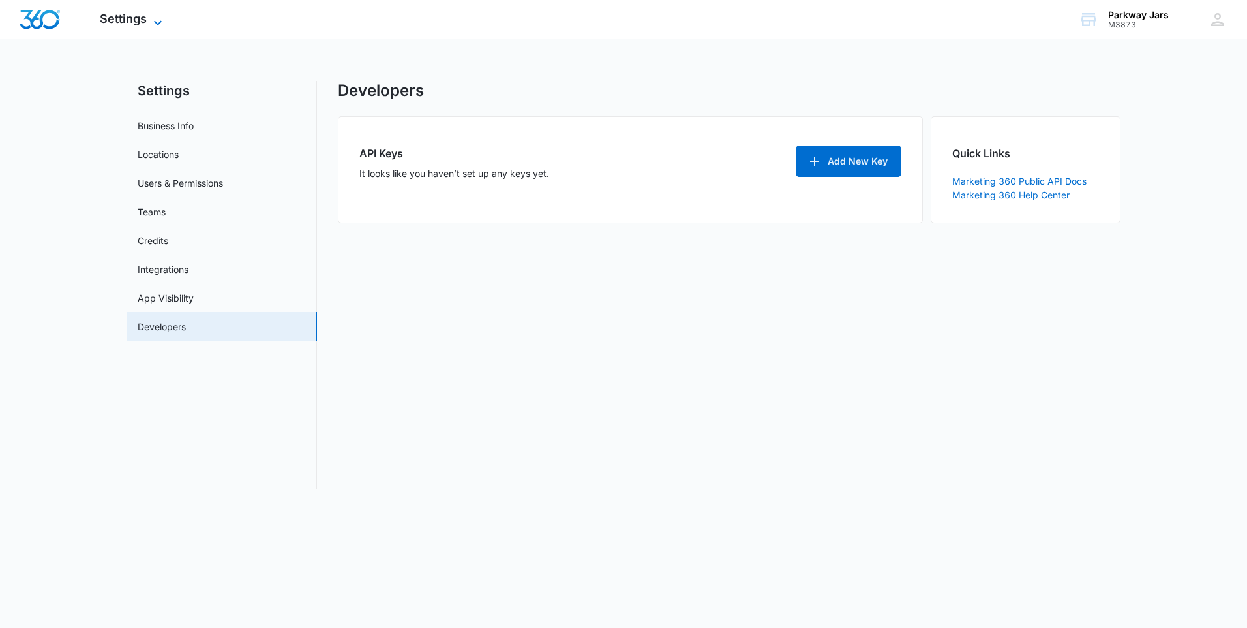
click at [106, 16] on span "Settings" at bounding box center [123, 19] width 47 height 14
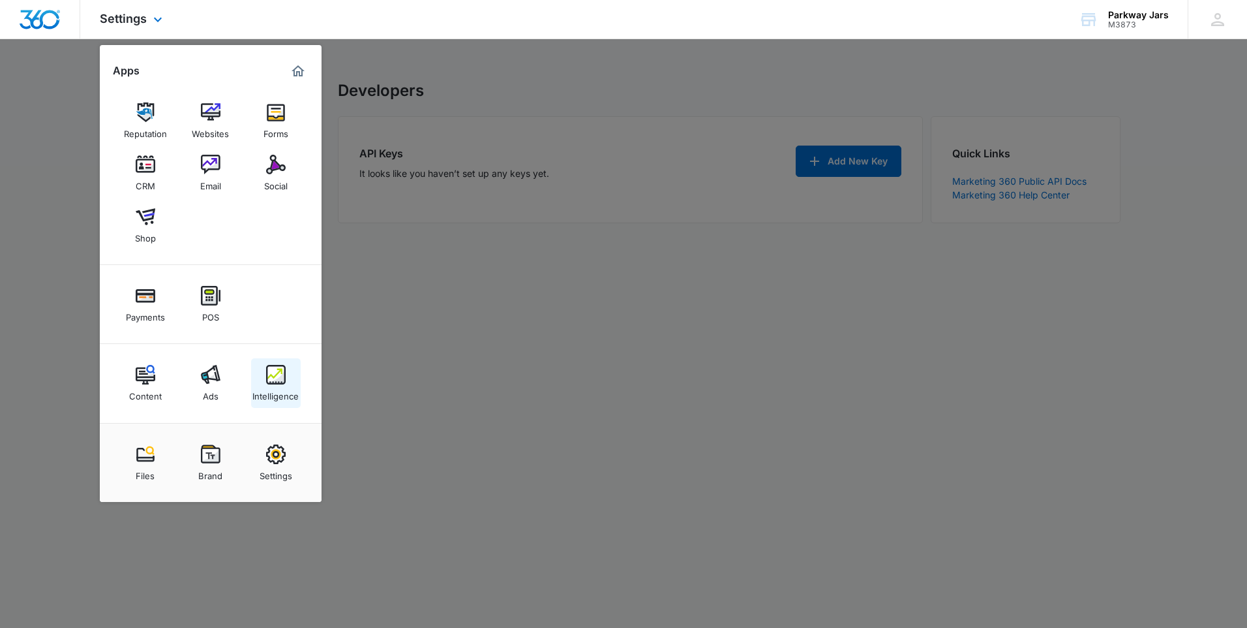
click at [275, 373] on img at bounding box center [276, 375] width 20 height 20
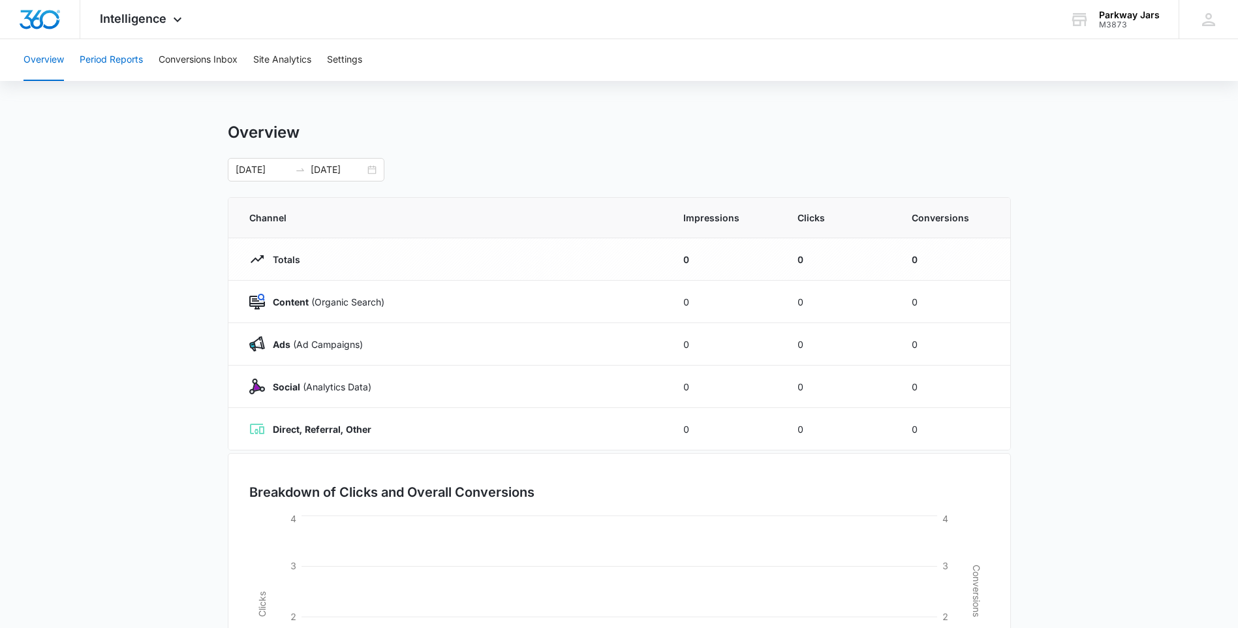
click at [90, 61] on button "Period Reports" at bounding box center [111, 60] width 63 height 42
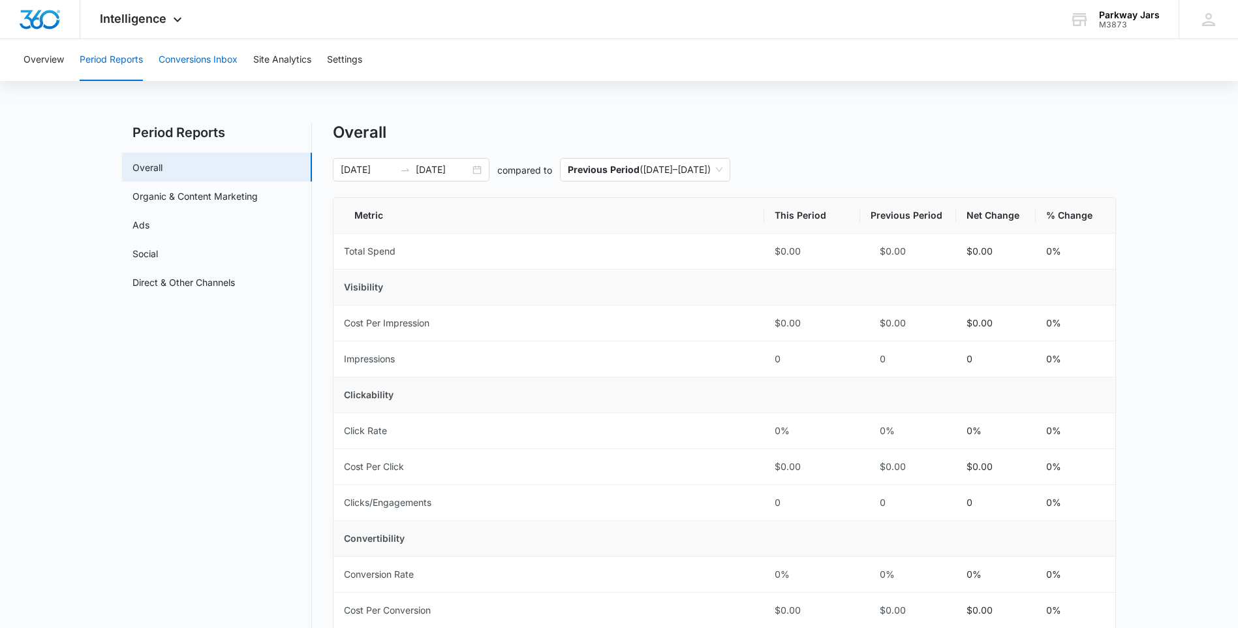
click at [170, 60] on button "Conversions Inbox" at bounding box center [198, 60] width 79 height 42
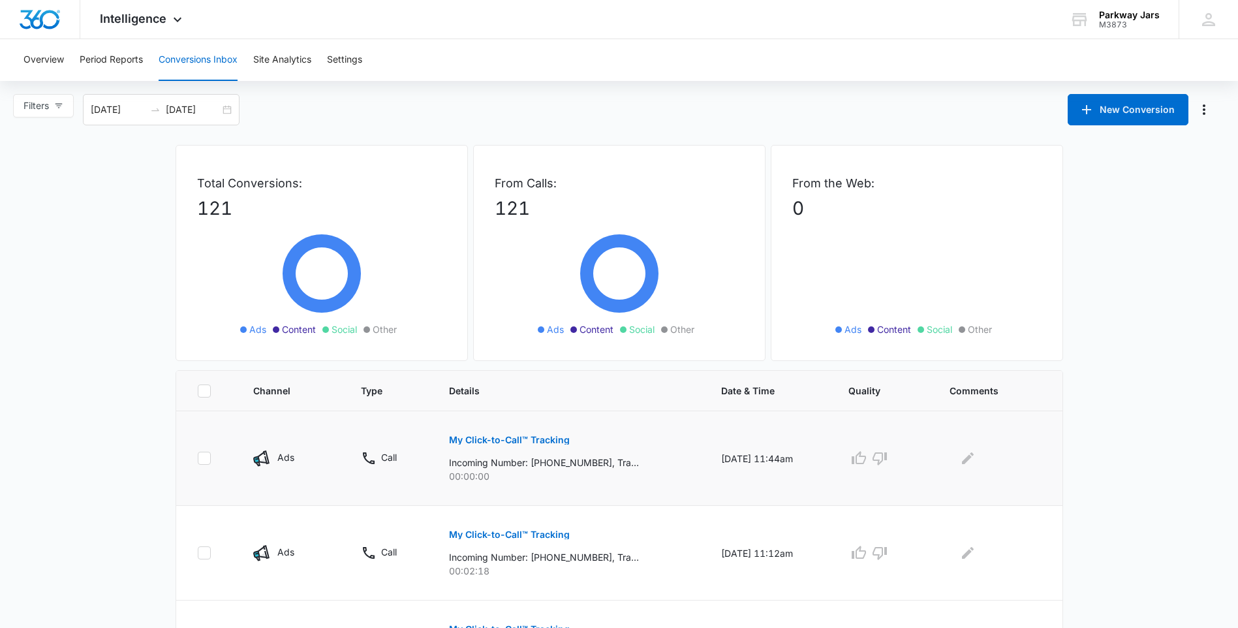
click at [525, 443] on p "My Click-to-Call™ Tracking" at bounding box center [509, 439] width 121 height 9
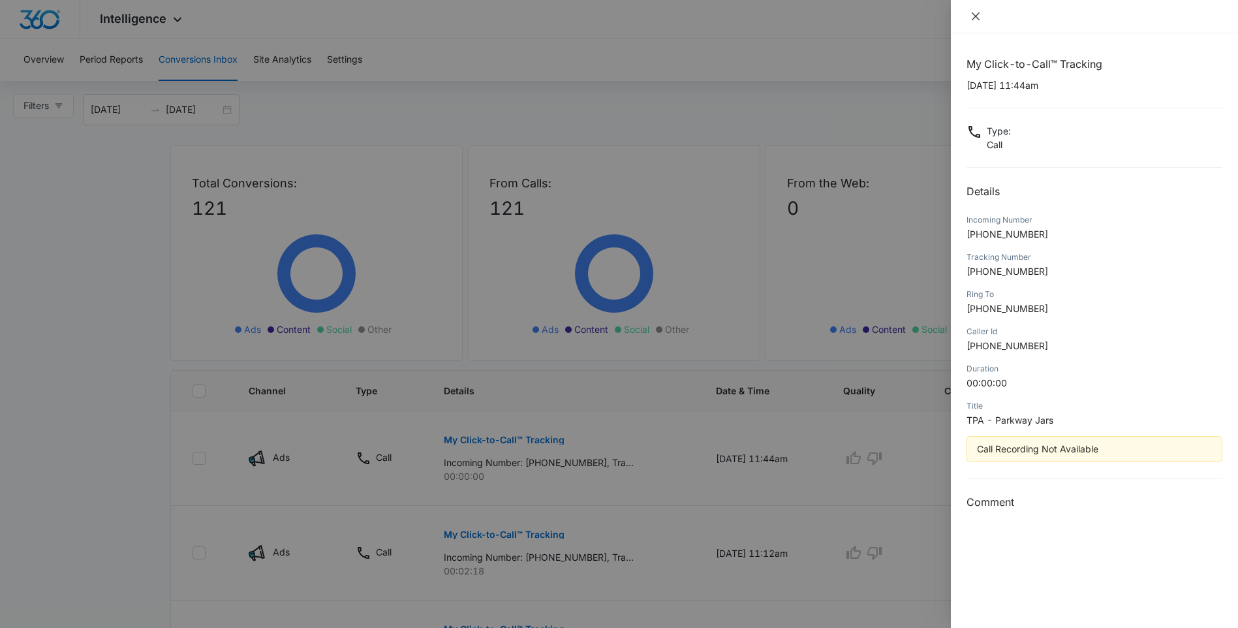
click at [976, 17] on icon "close" at bounding box center [975, 16] width 8 height 8
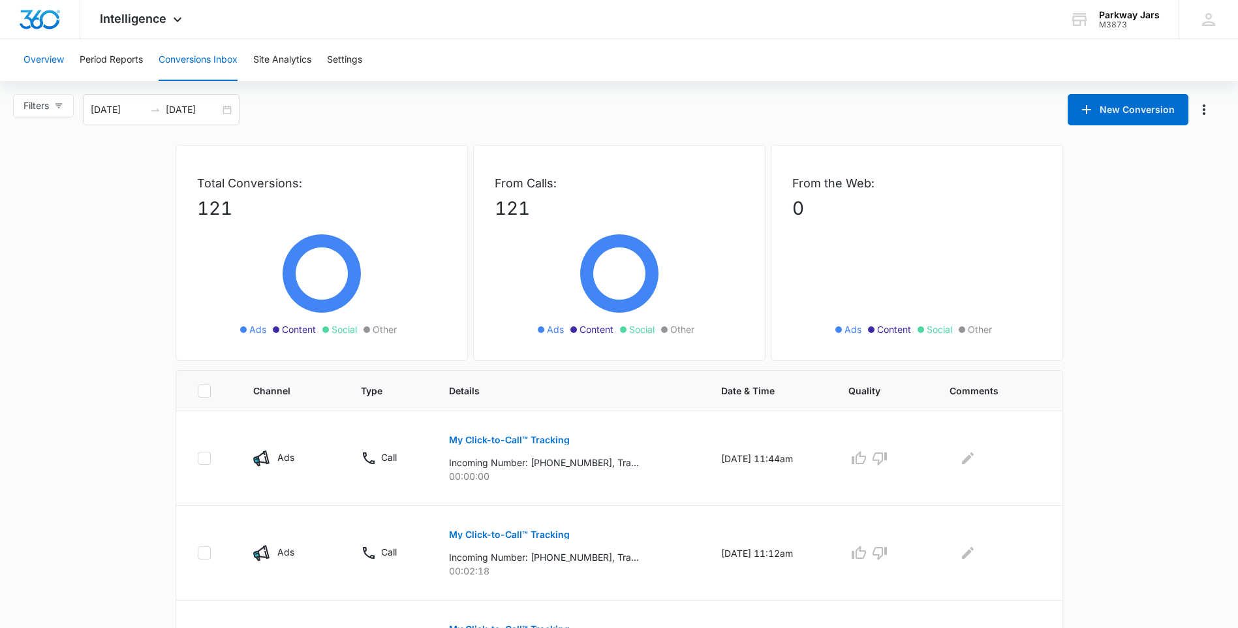
click at [36, 67] on button "Overview" at bounding box center [43, 60] width 40 height 42
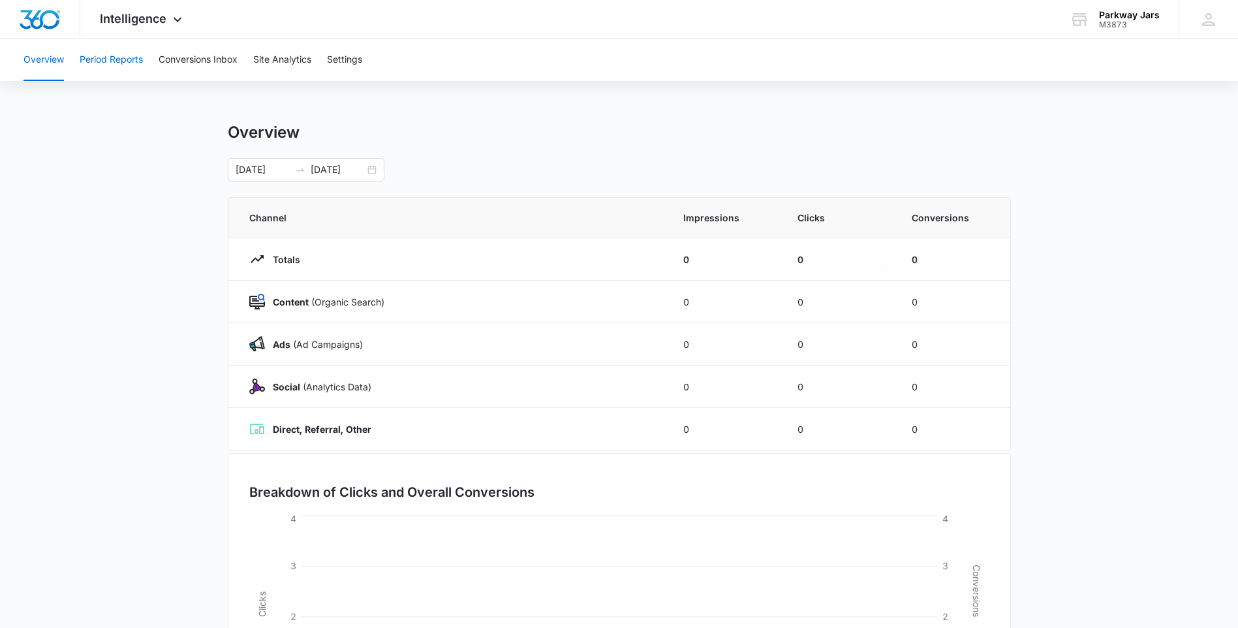
click at [115, 61] on button "Period Reports" at bounding box center [111, 60] width 63 height 42
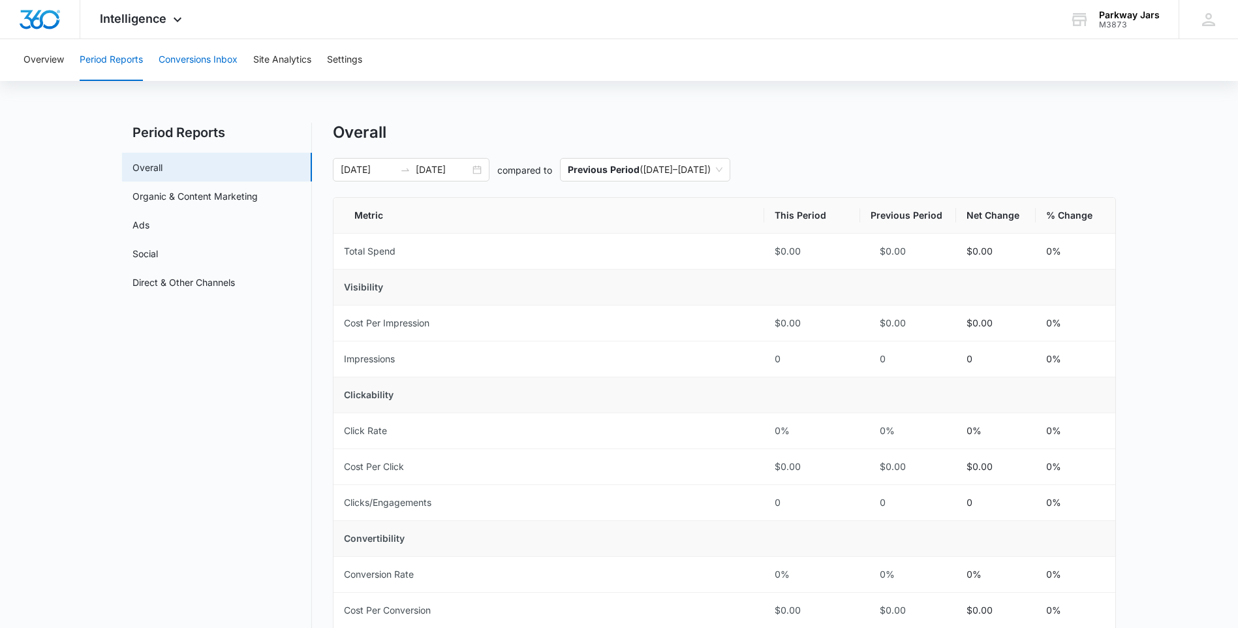
click at [194, 65] on button "Conversions Inbox" at bounding box center [198, 60] width 79 height 42
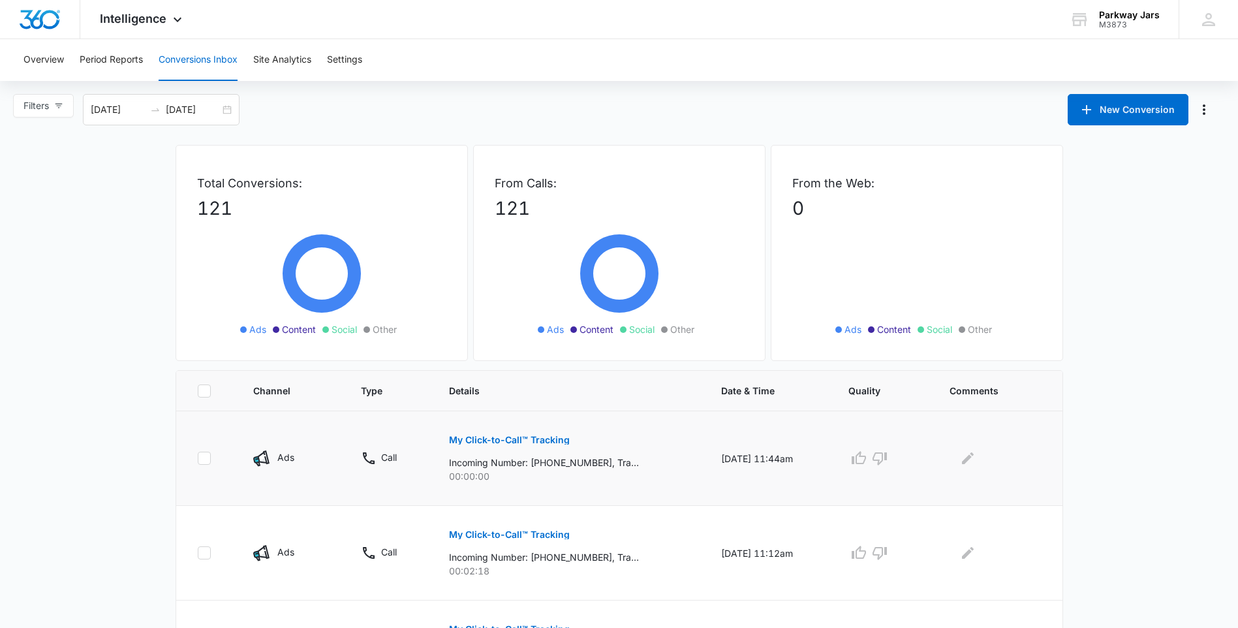
click at [531, 440] on p "My Click-to-Call™ Tracking" at bounding box center [509, 439] width 121 height 9
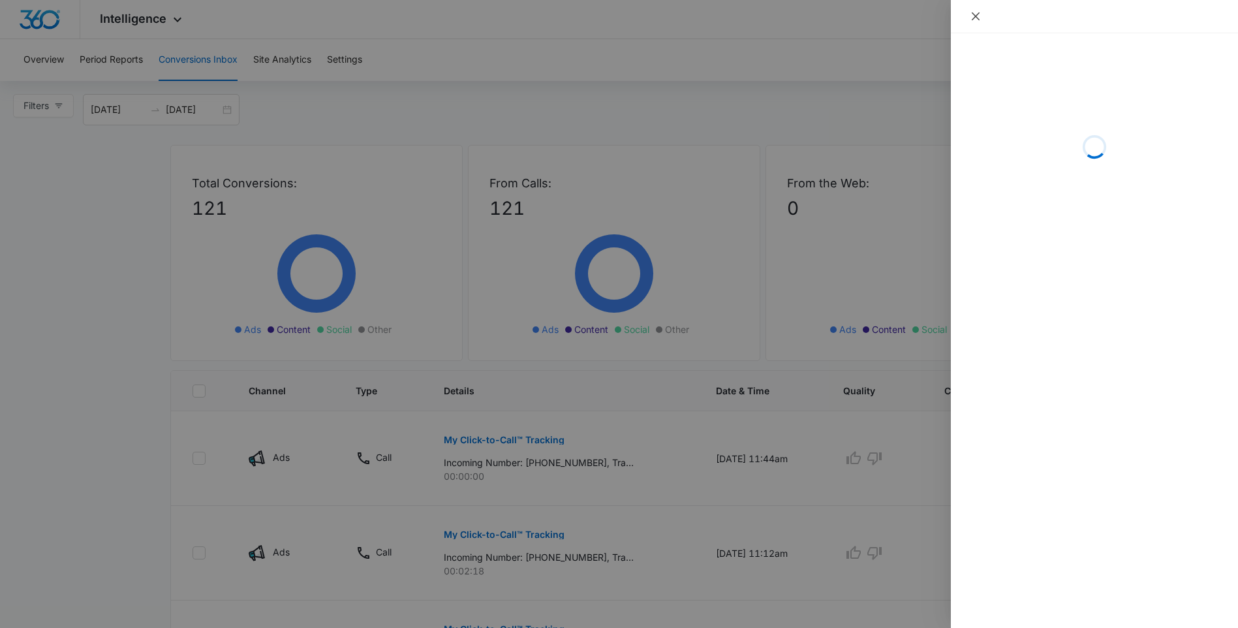
click at [975, 14] on icon "close" at bounding box center [975, 16] width 10 height 10
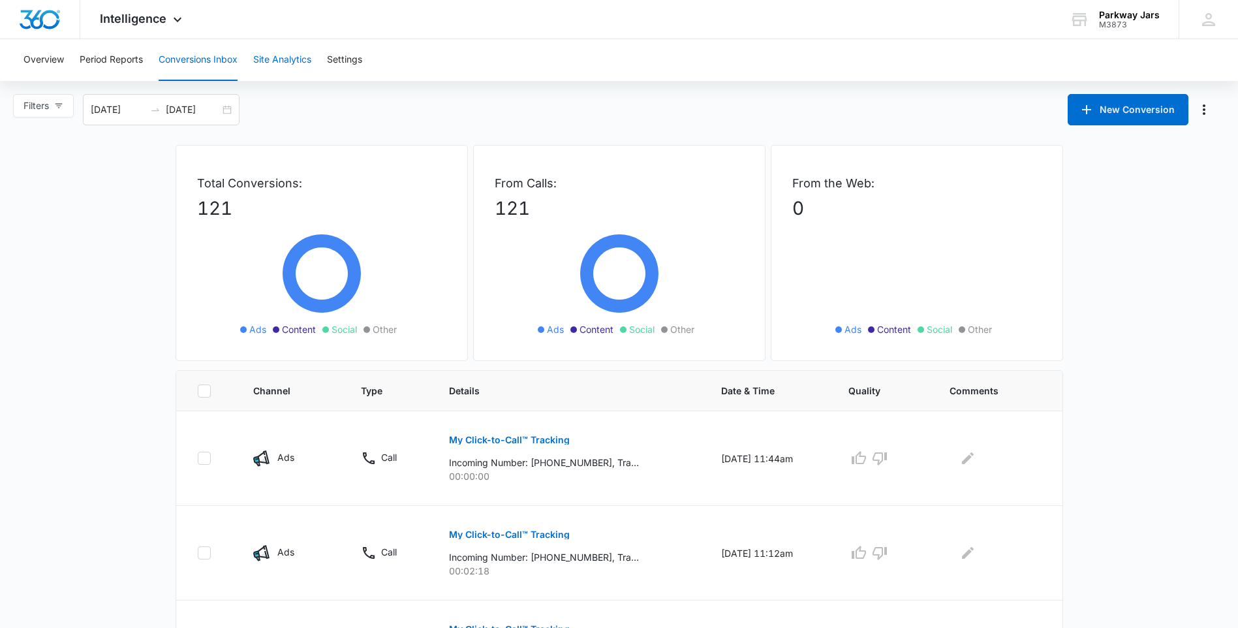
click at [281, 68] on button "Site Analytics" at bounding box center [282, 60] width 58 height 42
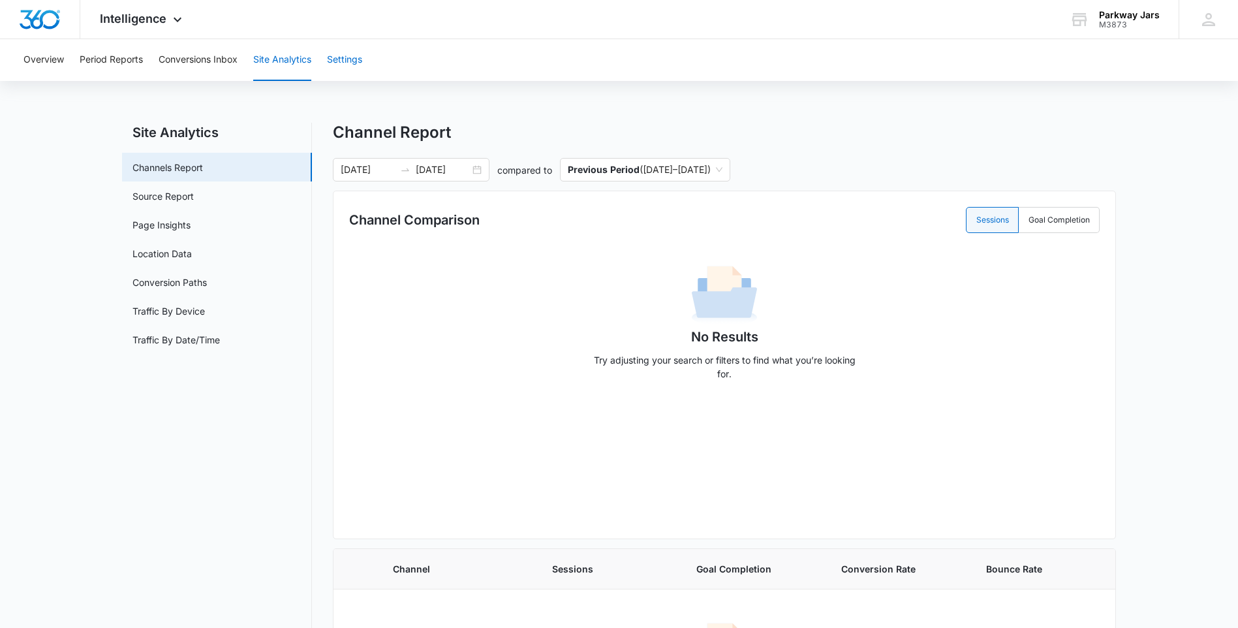
click at [348, 72] on button "Settings" at bounding box center [344, 60] width 35 height 42
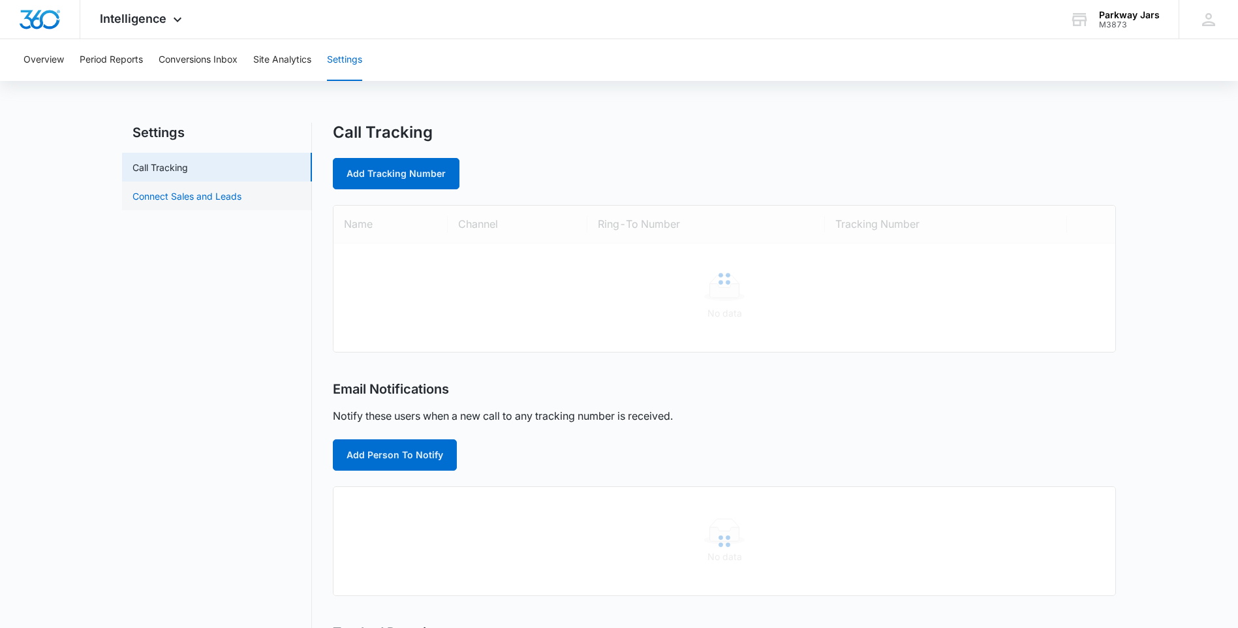
click at [202, 198] on link "Connect Sales and Leads" at bounding box center [186, 196] width 109 height 14
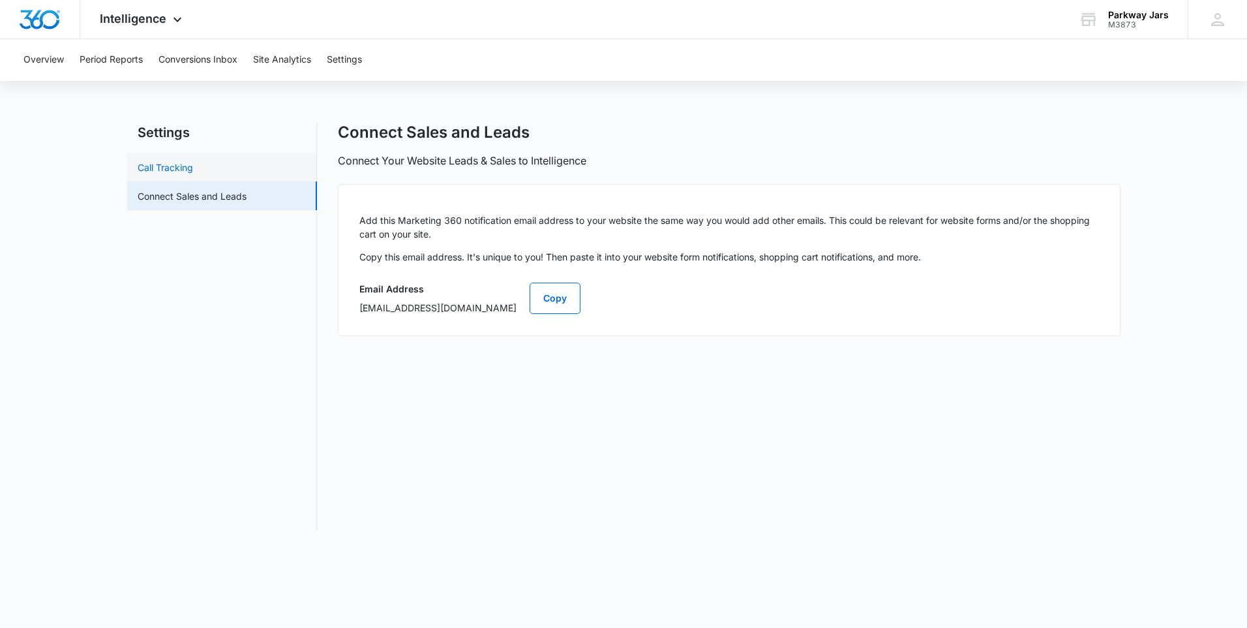
click at [193, 170] on link "Call Tracking" at bounding box center [165, 167] width 55 height 14
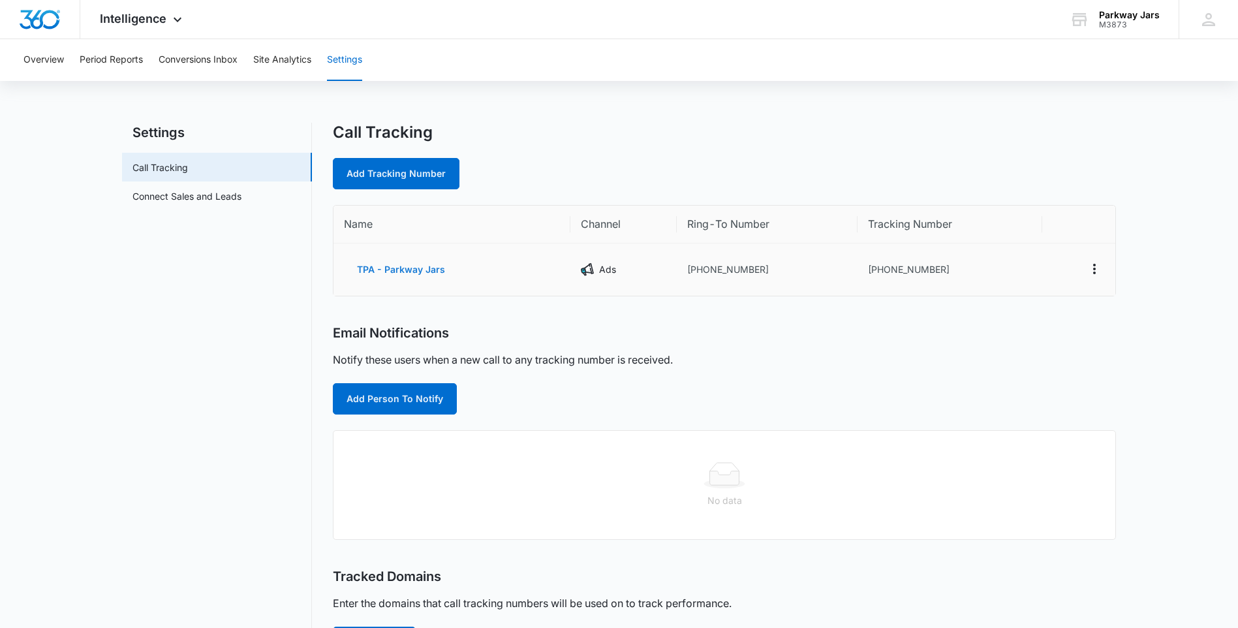
click at [414, 268] on button "TPA - Parkway Jars" at bounding box center [401, 269] width 114 height 31
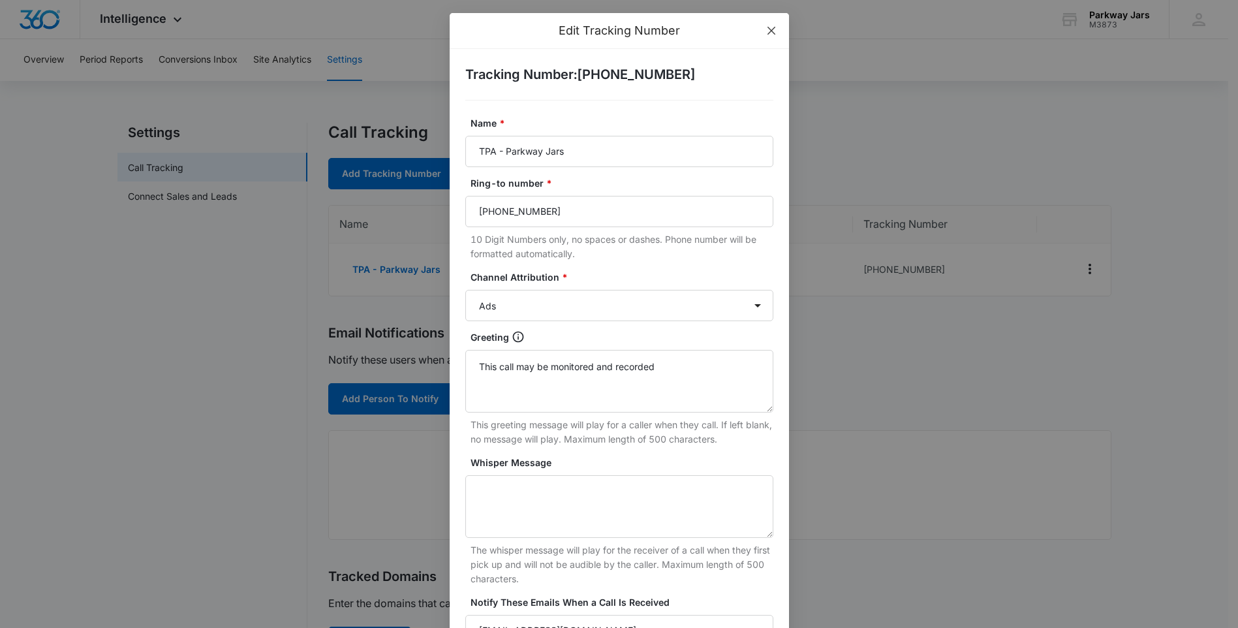
click at [767, 35] on icon "close" at bounding box center [771, 30] width 10 height 10
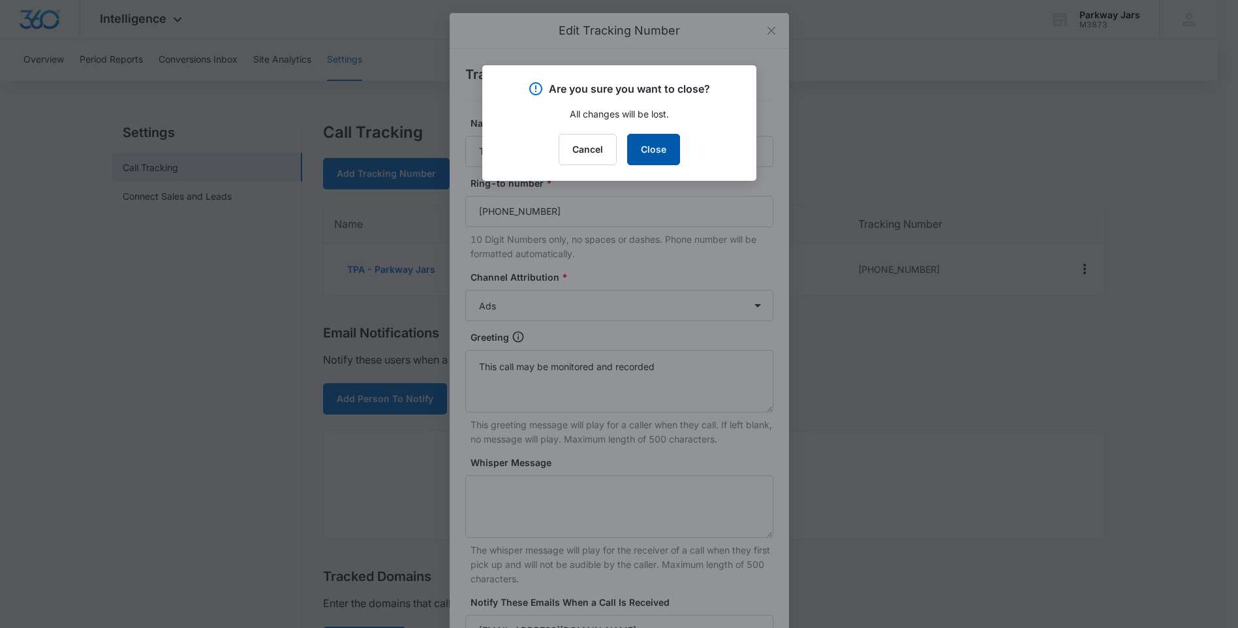
click at [659, 146] on button "Close" at bounding box center [653, 149] width 53 height 31
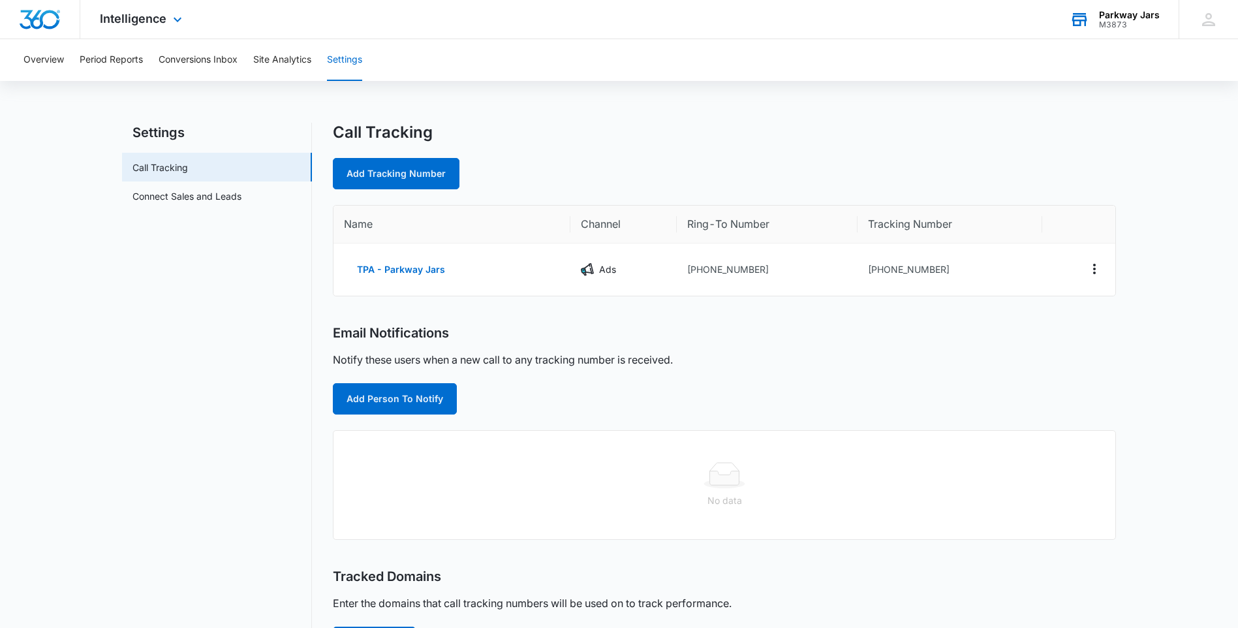
click at [1081, 23] on icon at bounding box center [1079, 20] width 15 height 10
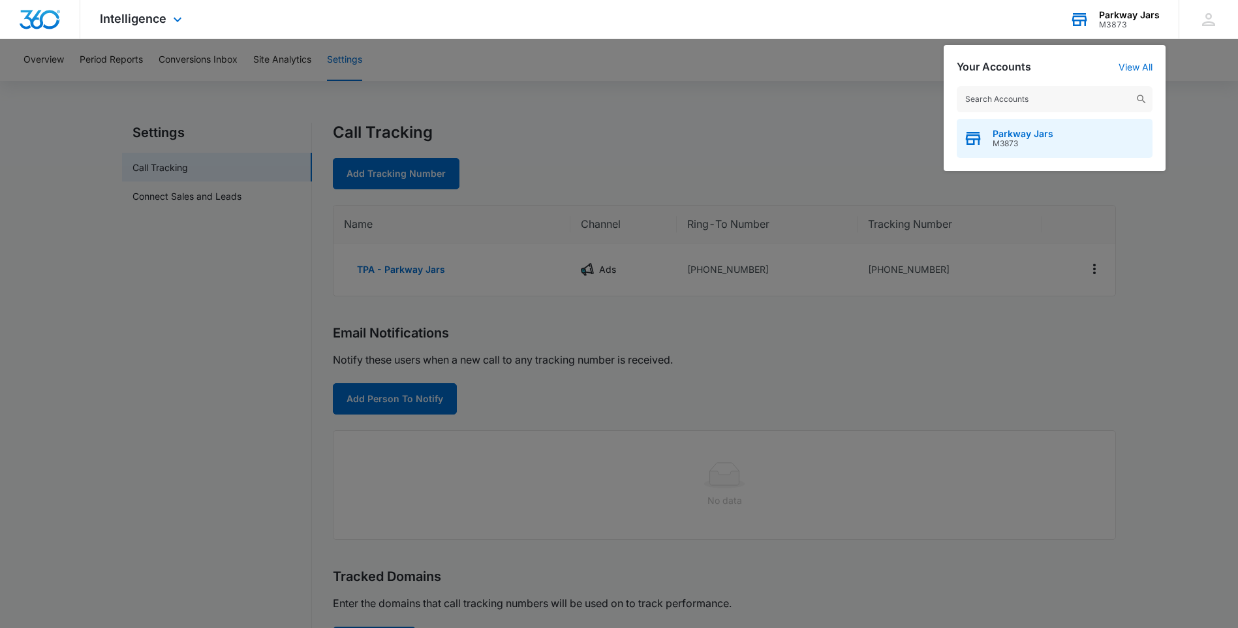
click at [1015, 140] on span "M3873" at bounding box center [1022, 143] width 61 height 9
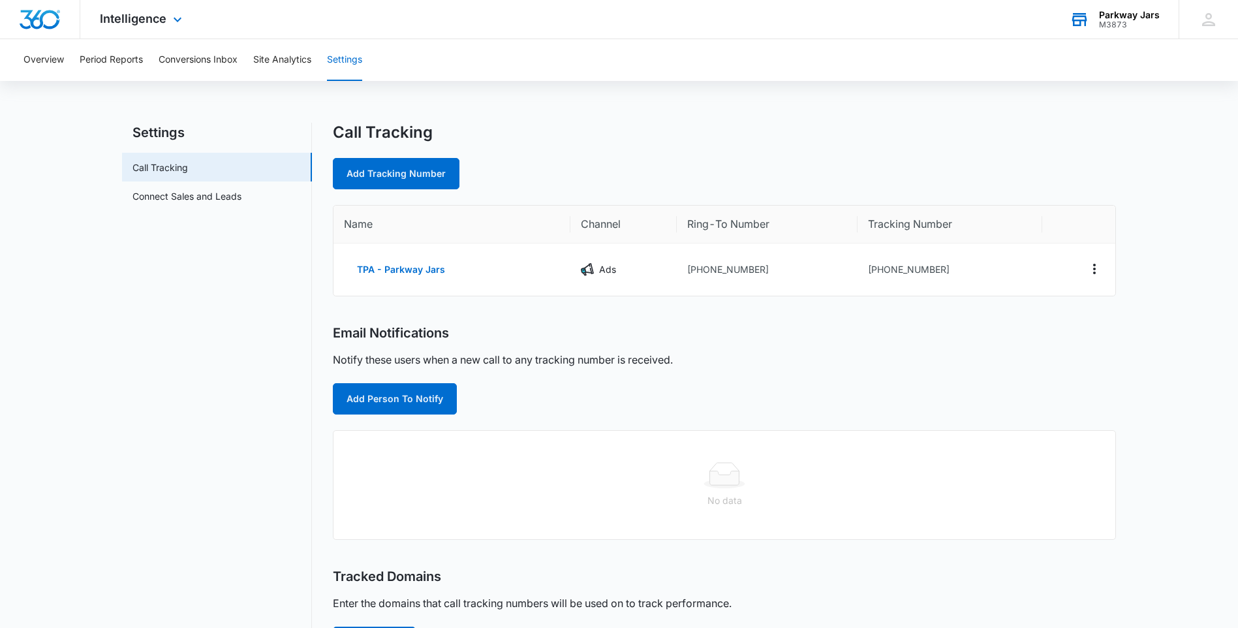
scroll to position [104, 0]
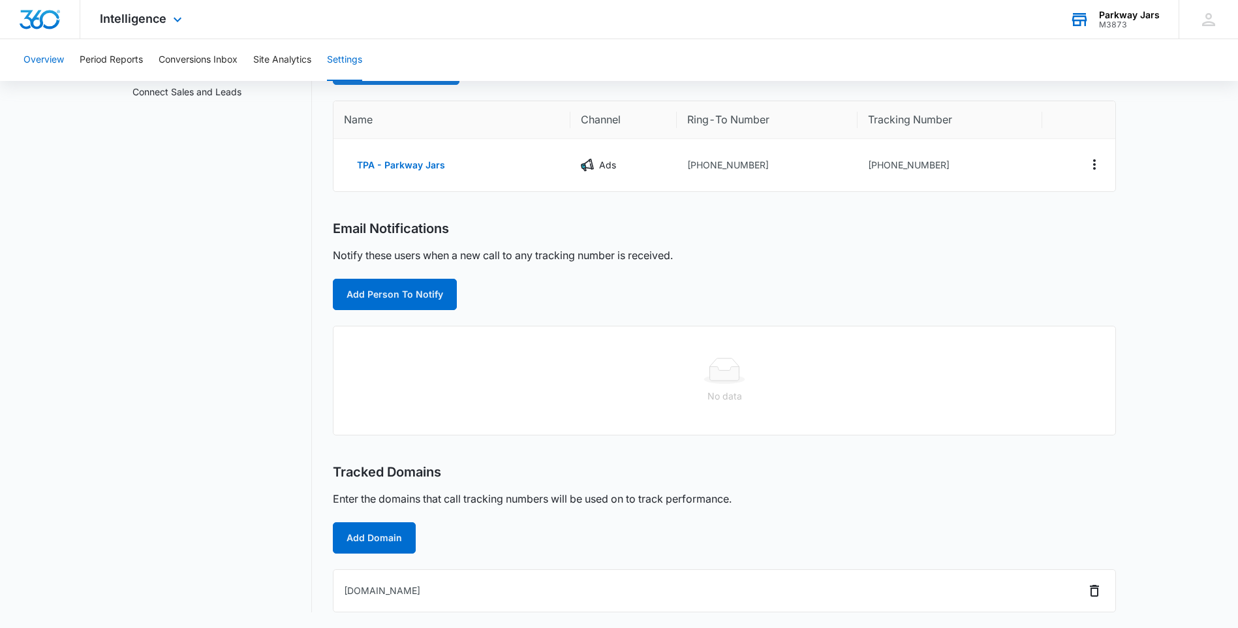
click at [53, 53] on button "Overview" at bounding box center [43, 60] width 40 height 42
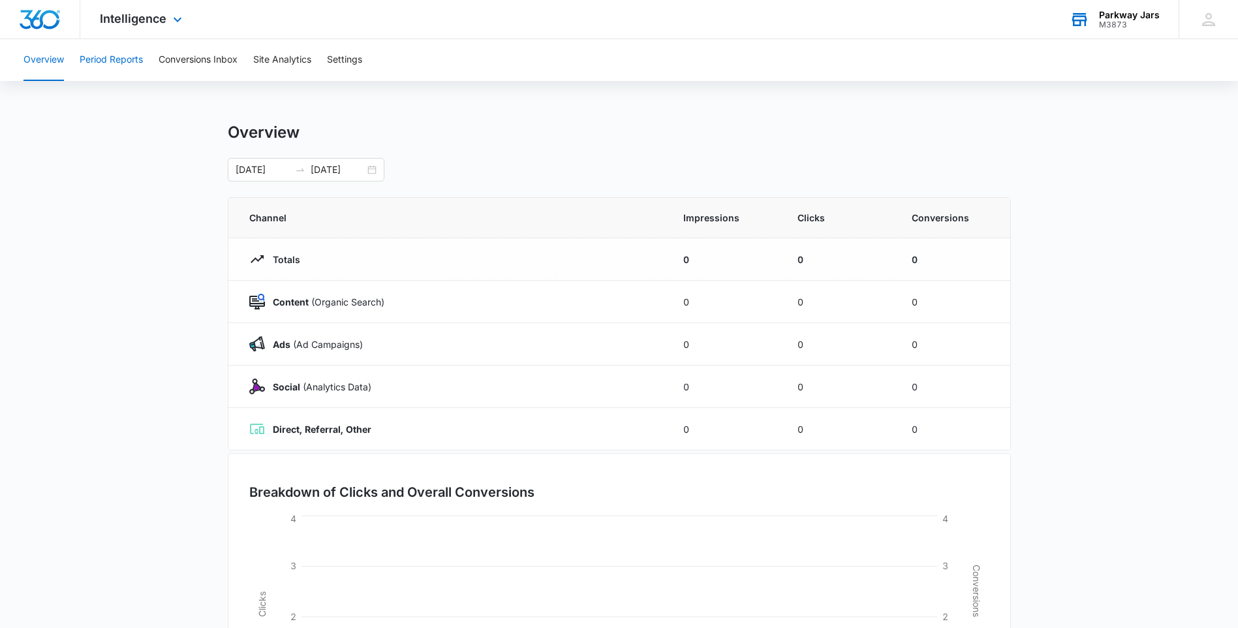
click at [92, 64] on button "Period Reports" at bounding box center [111, 60] width 63 height 42
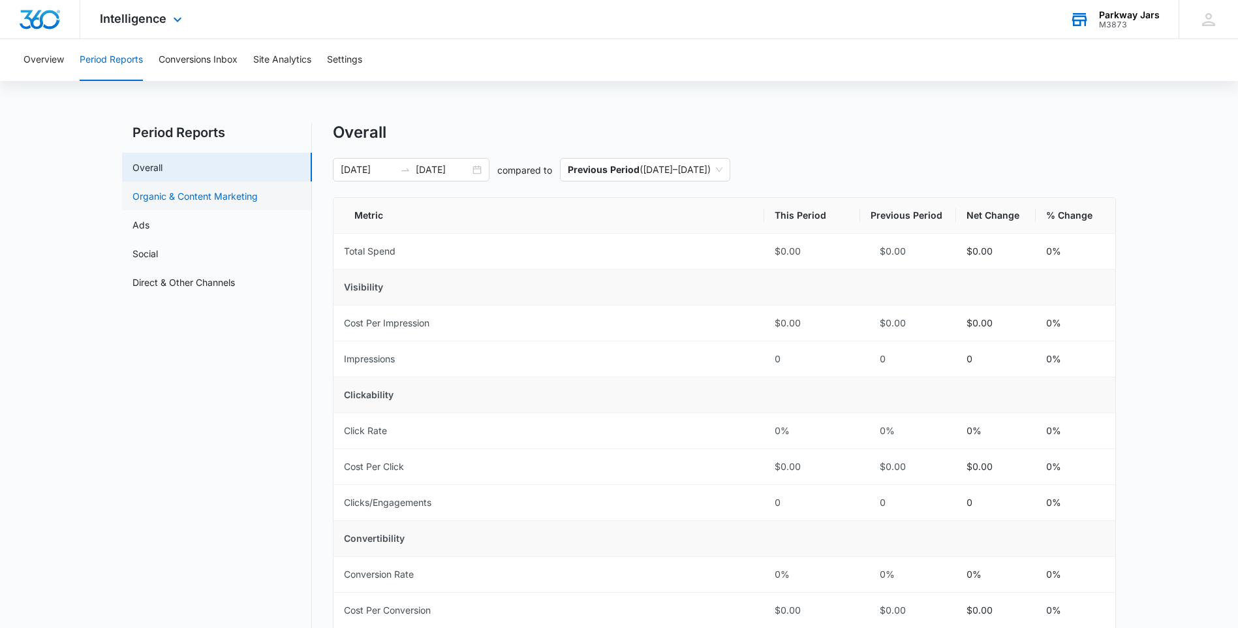
click at [209, 189] on link "Organic & Content Marketing" at bounding box center [194, 196] width 125 height 14
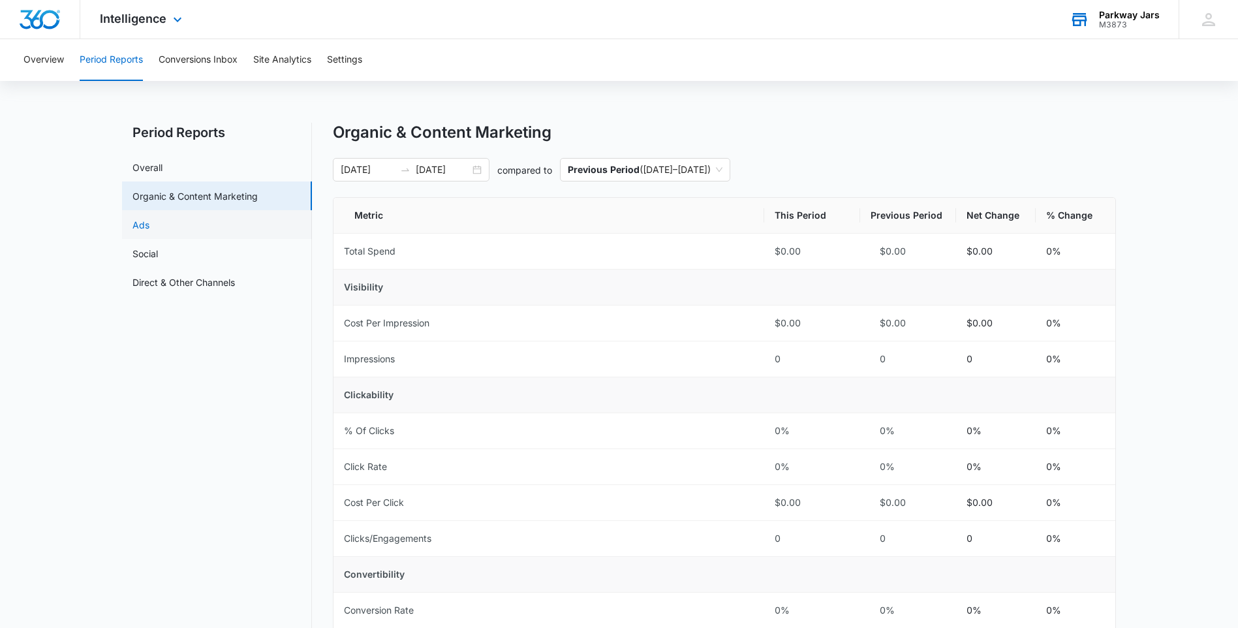
click at [149, 218] on link "Ads" at bounding box center [140, 225] width 17 height 14
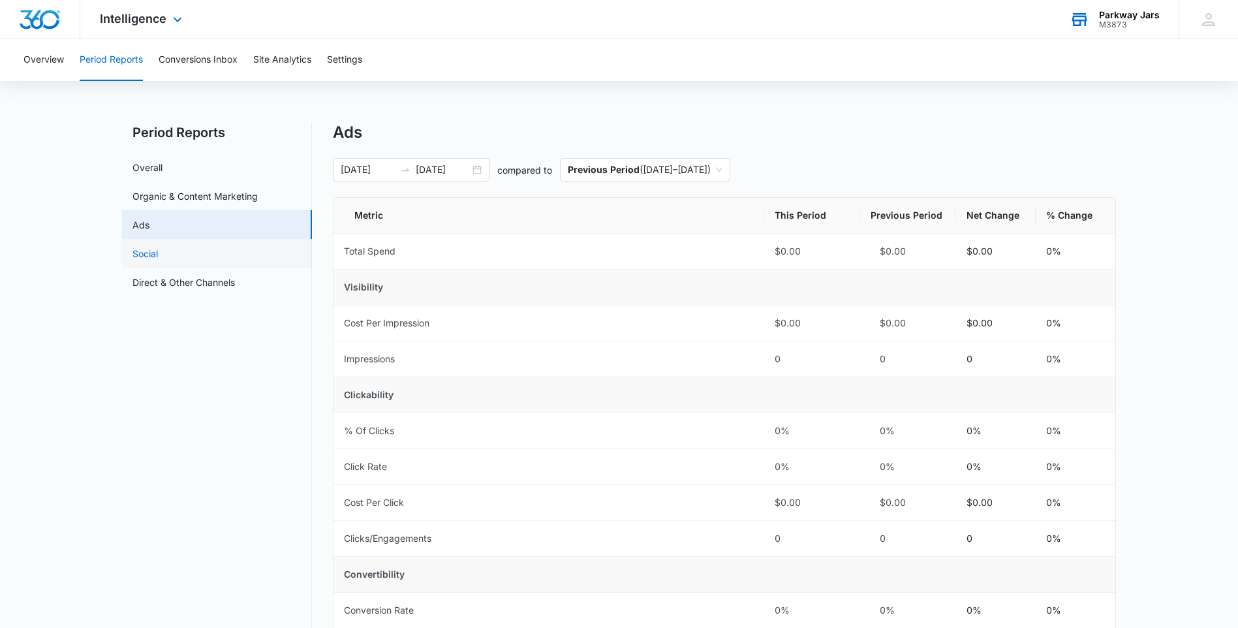
click at [149, 260] on link "Social" at bounding box center [144, 254] width 25 height 14
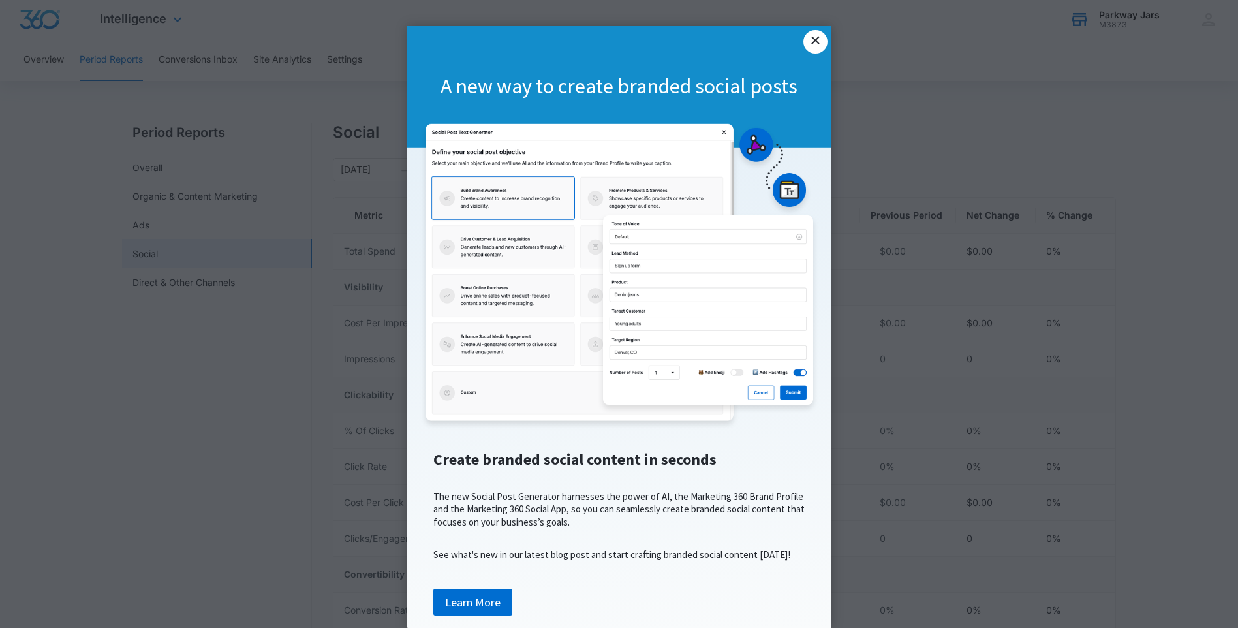
click at [805, 46] on link "×" at bounding box center [814, 41] width 23 height 23
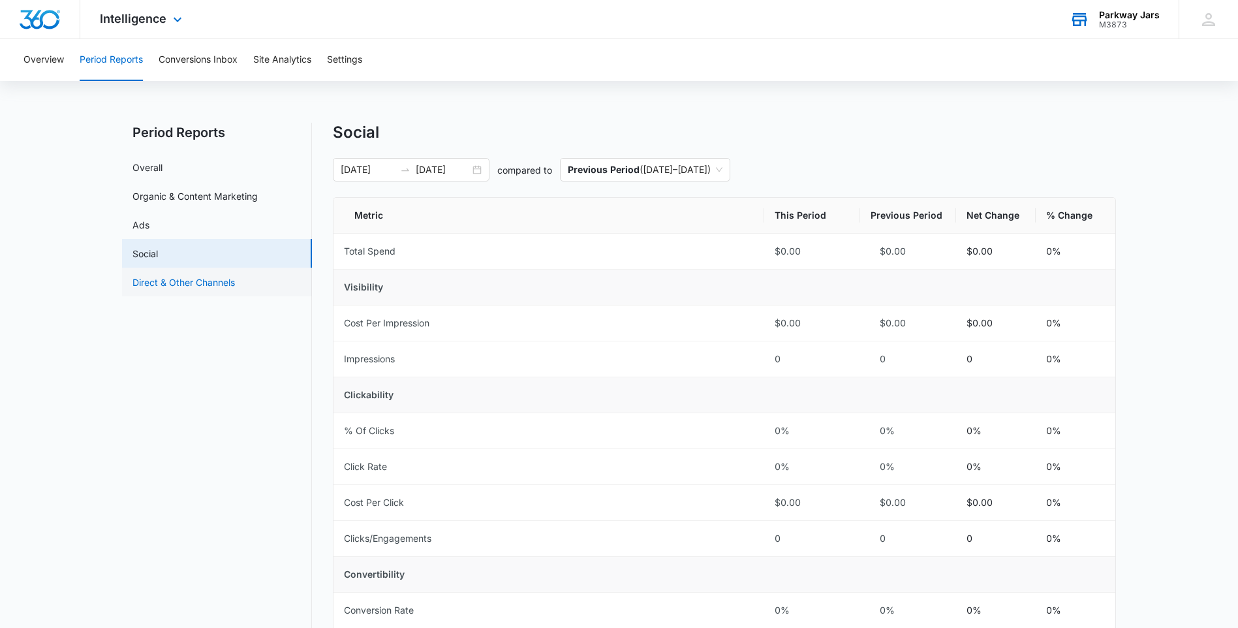
click at [207, 283] on link "Direct & Other Channels" at bounding box center [183, 282] width 102 height 14
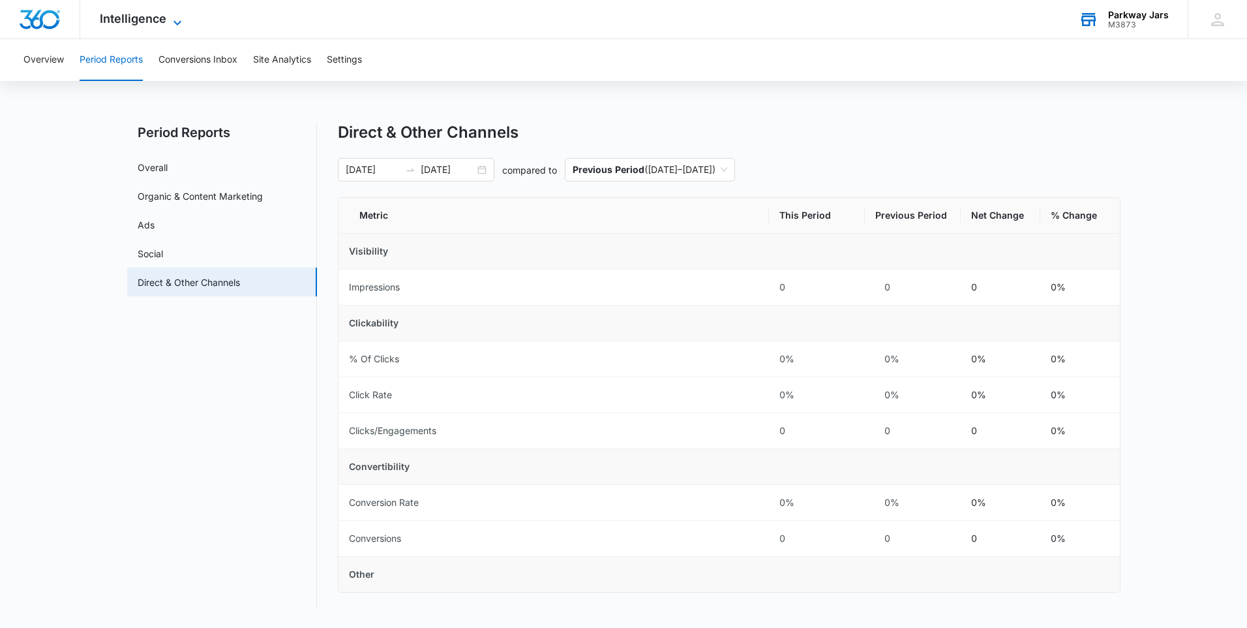
click at [128, 16] on span "Intelligence" at bounding box center [133, 19] width 67 height 14
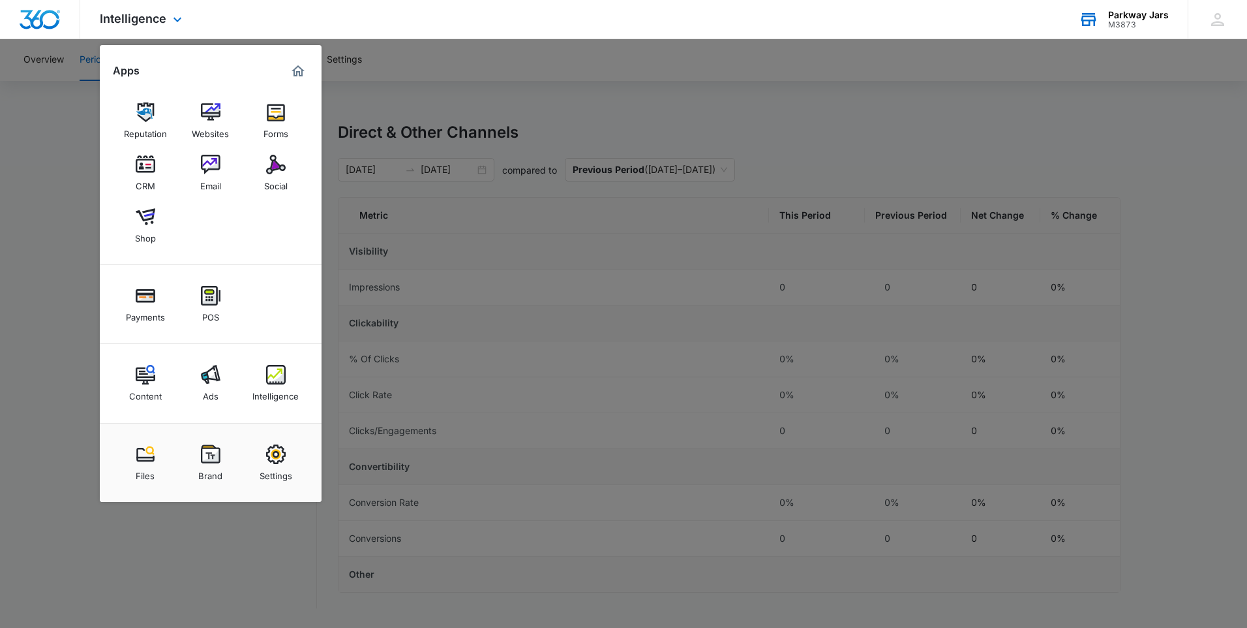
click at [42, 18] on img "Dashboard" at bounding box center [40, 20] width 42 height 20
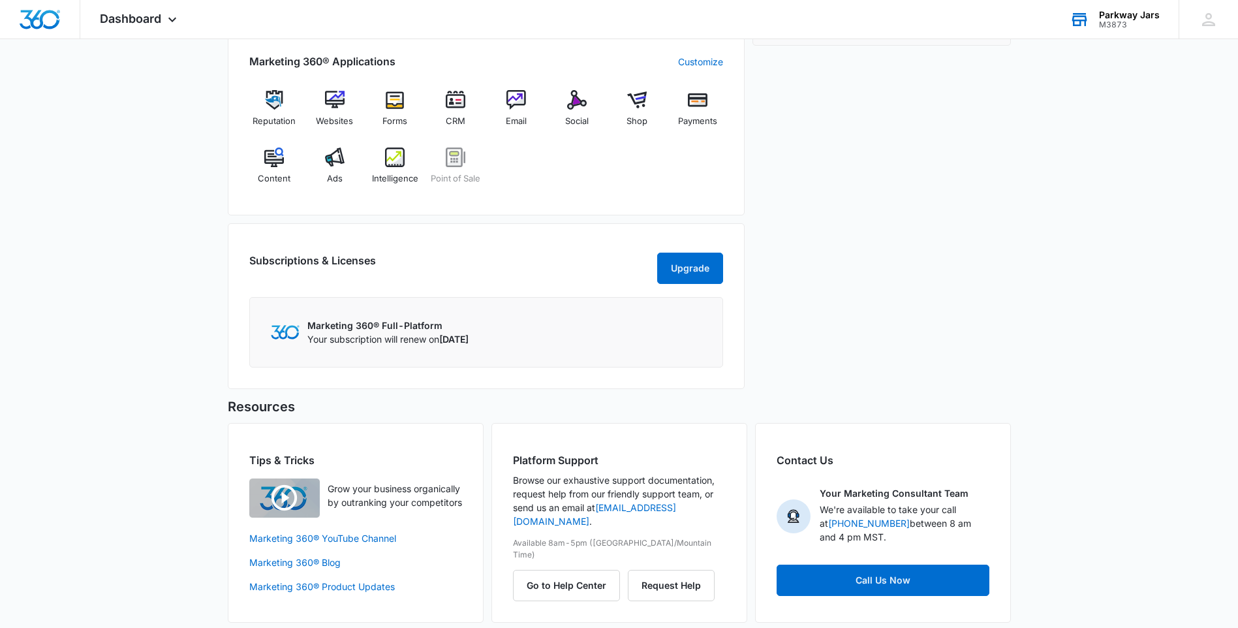
scroll to position [545, 0]
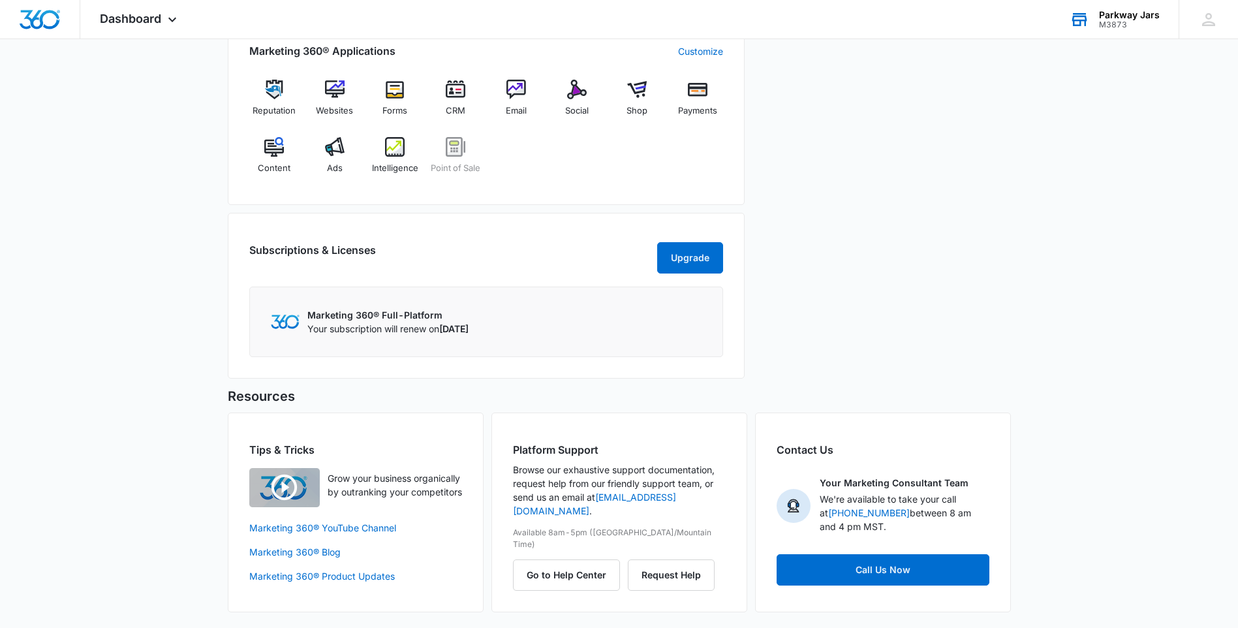
click at [283, 325] on img at bounding box center [285, 321] width 29 height 14
click at [316, 248] on h2 "Subscriptions & Licenses" at bounding box center [312, 255] width 127 height 26
